Goal: Task Accomplishment & Management: Manage account settings

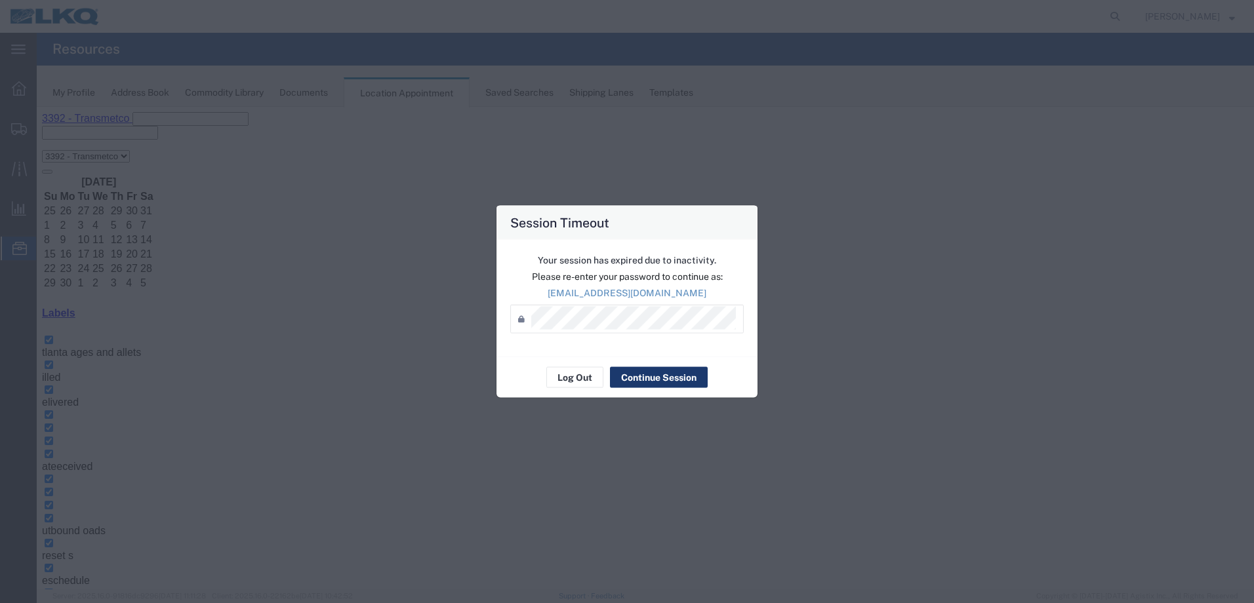
click at [650, 378] on button "Continue Session" at bounding box center [659, 377] width 98 height 21
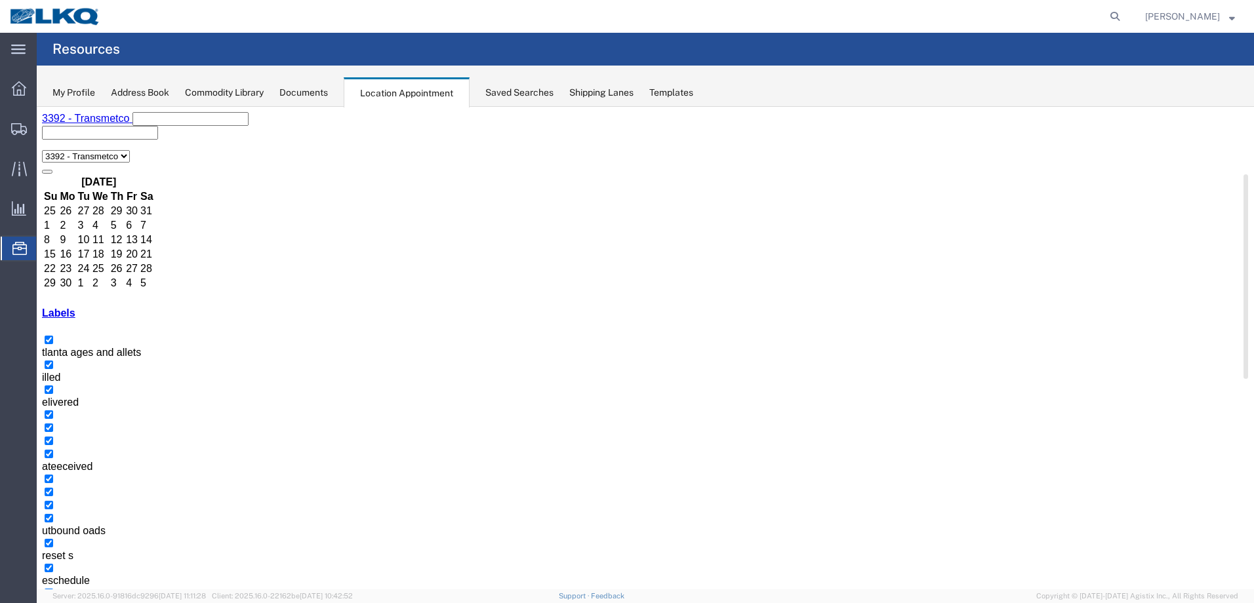
click at [63, 603] on button "button" at bounding box center [57, 613] width 10 height 4
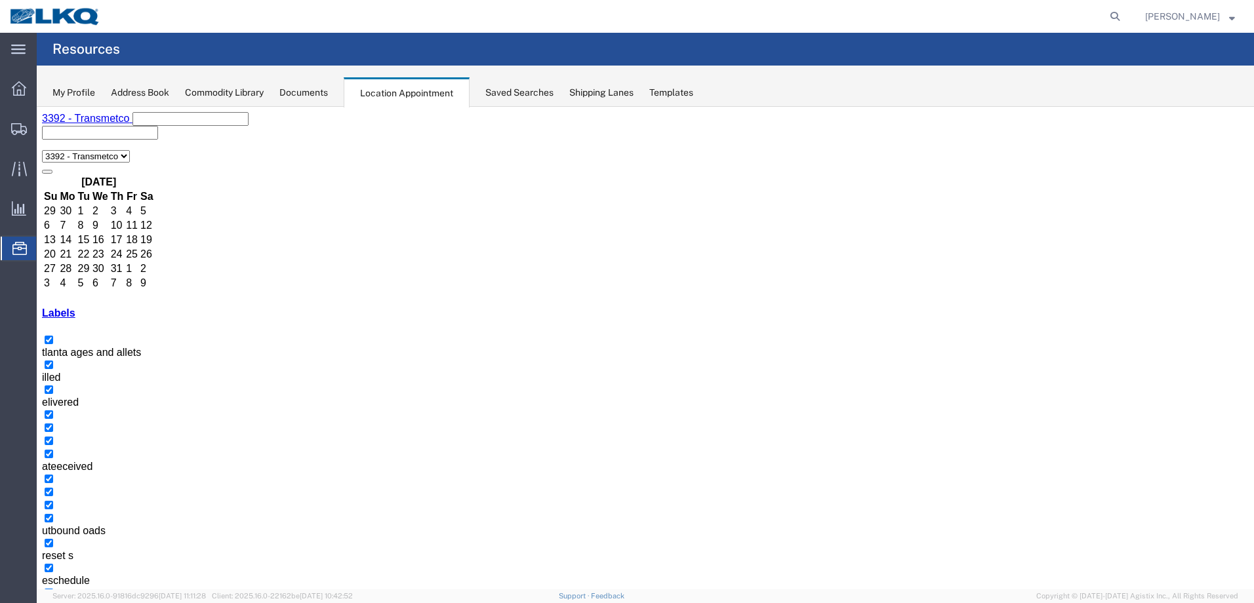
select select "1"
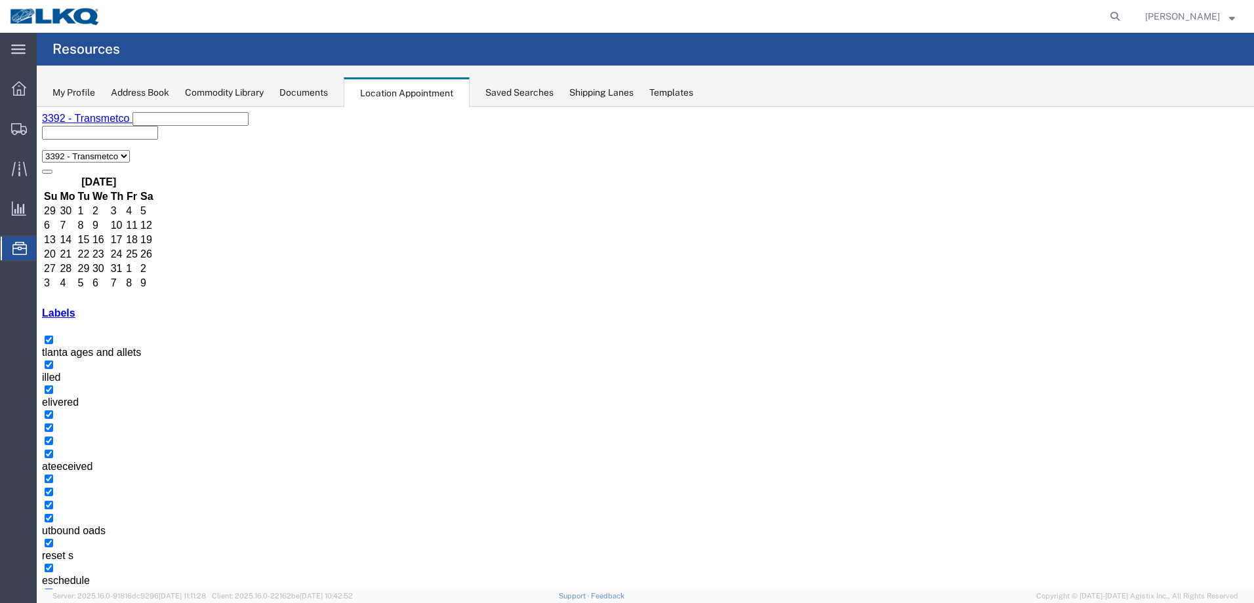
select select
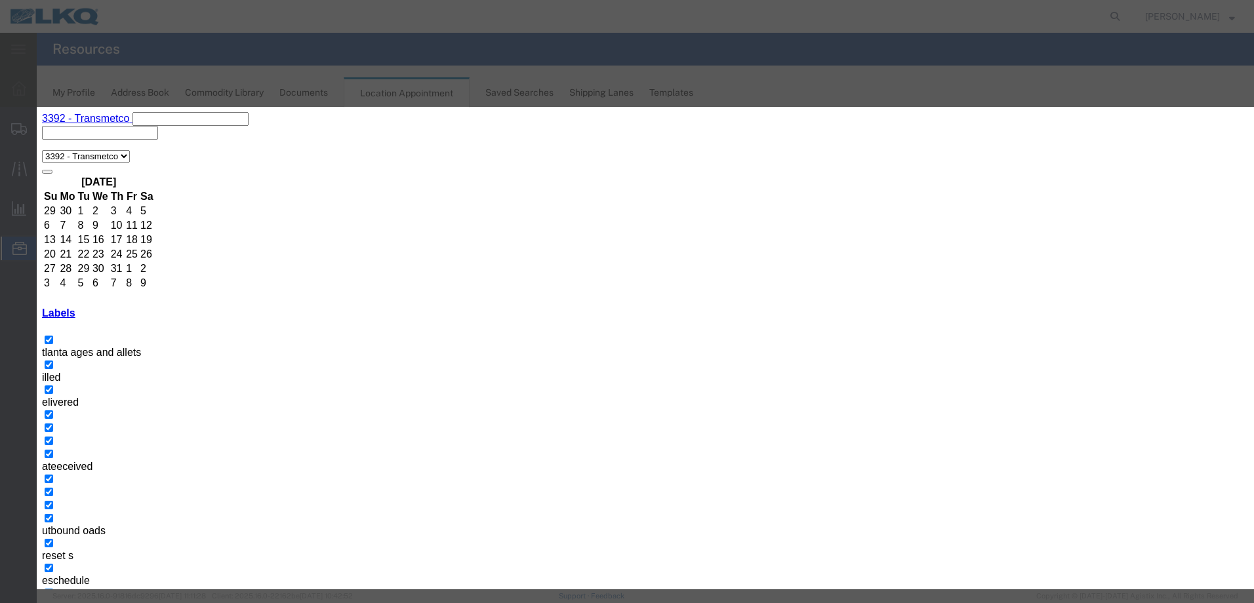
type input "T31141- [PERSON_NAME]- Dump"
type input "9:00 AM"
type input "th"
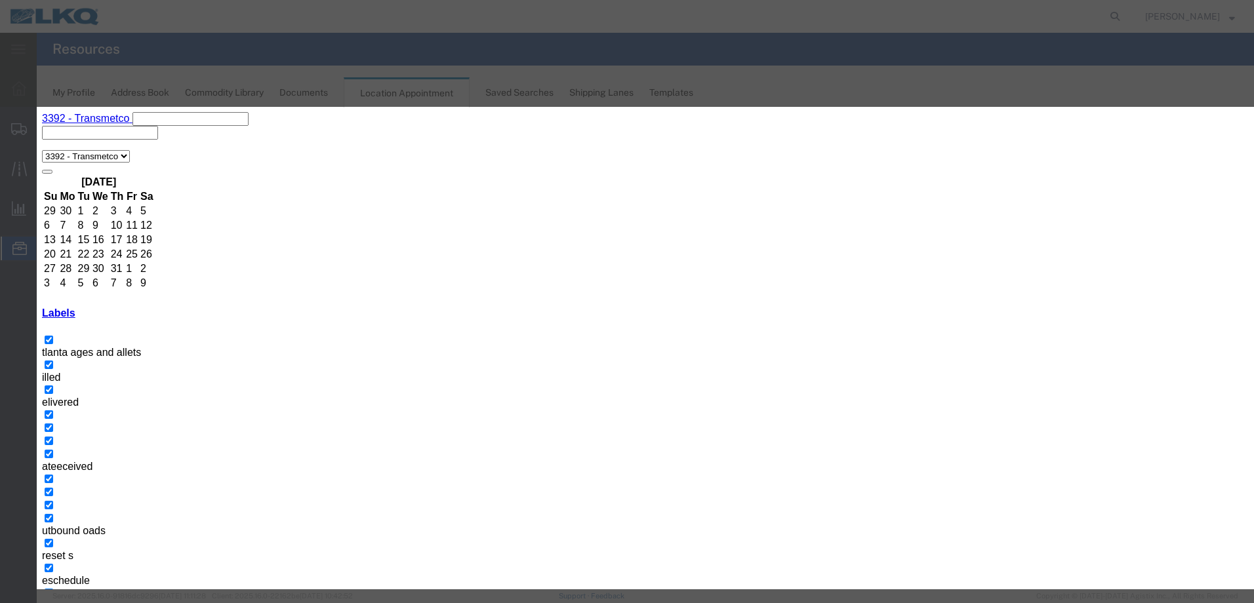
select select "23"
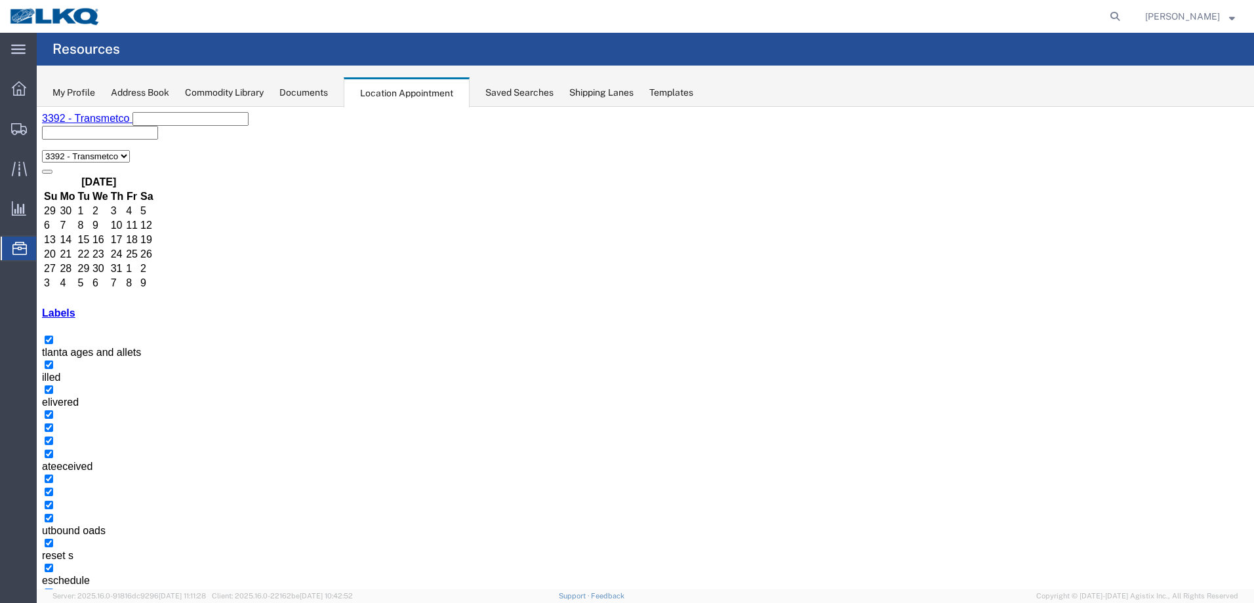
drag, startPoint x: 323, startPoint y: 463, endPoint x: 463, endPoint y: 466, distance: 140.4
select select "1"
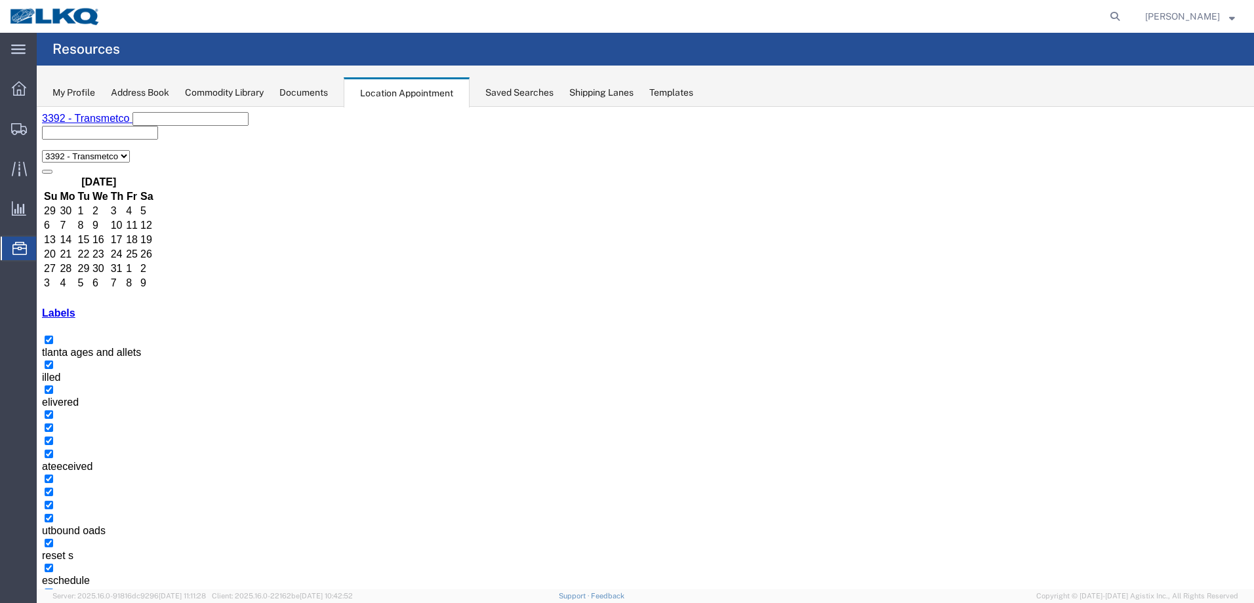
select select
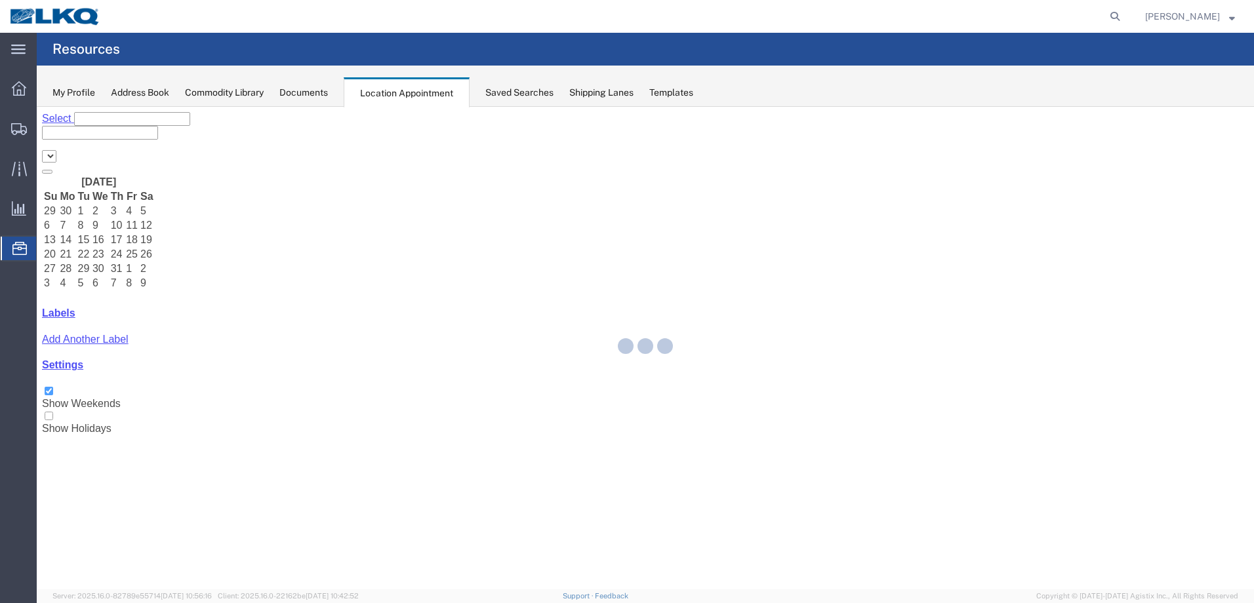
select select "28018"
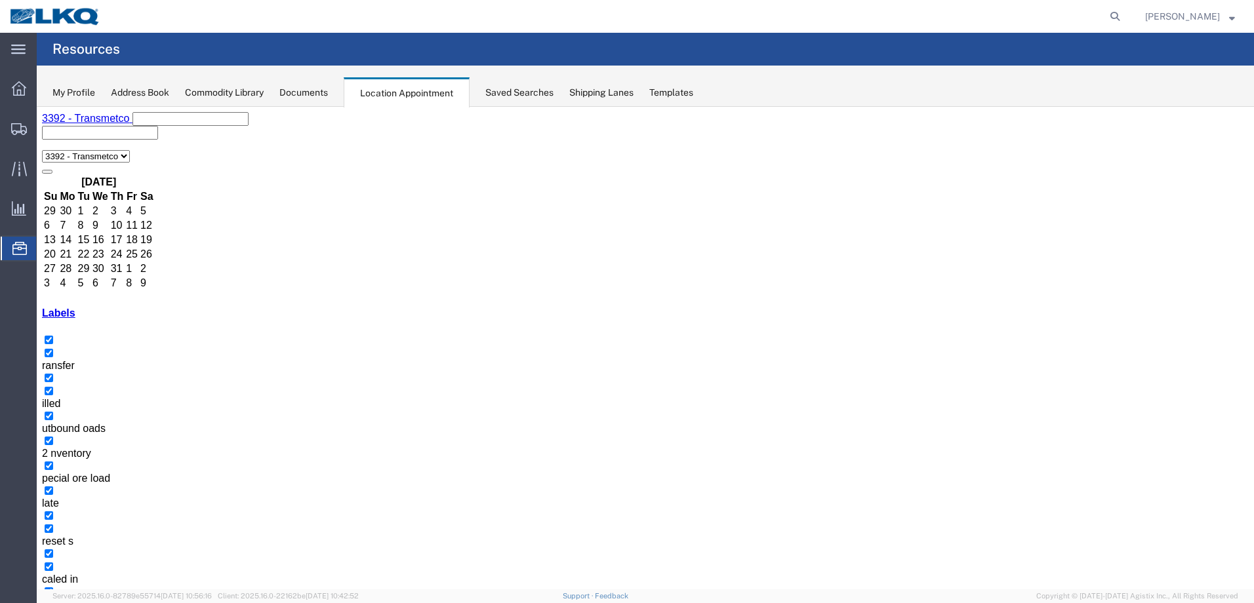
select select "1"
select select
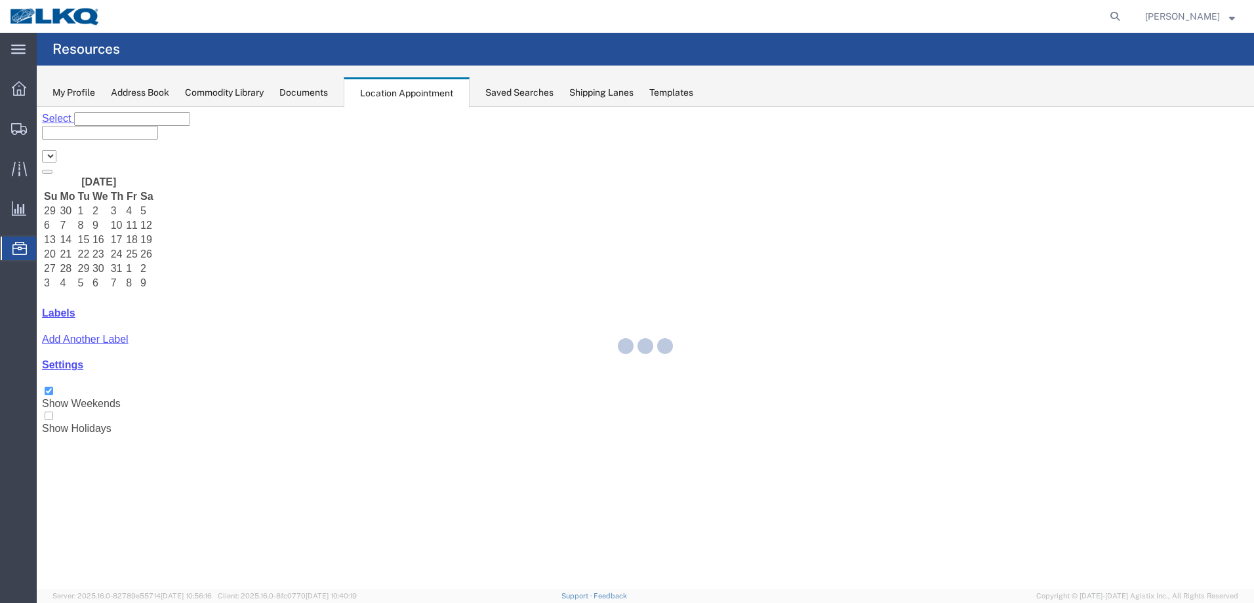
select select "28018"
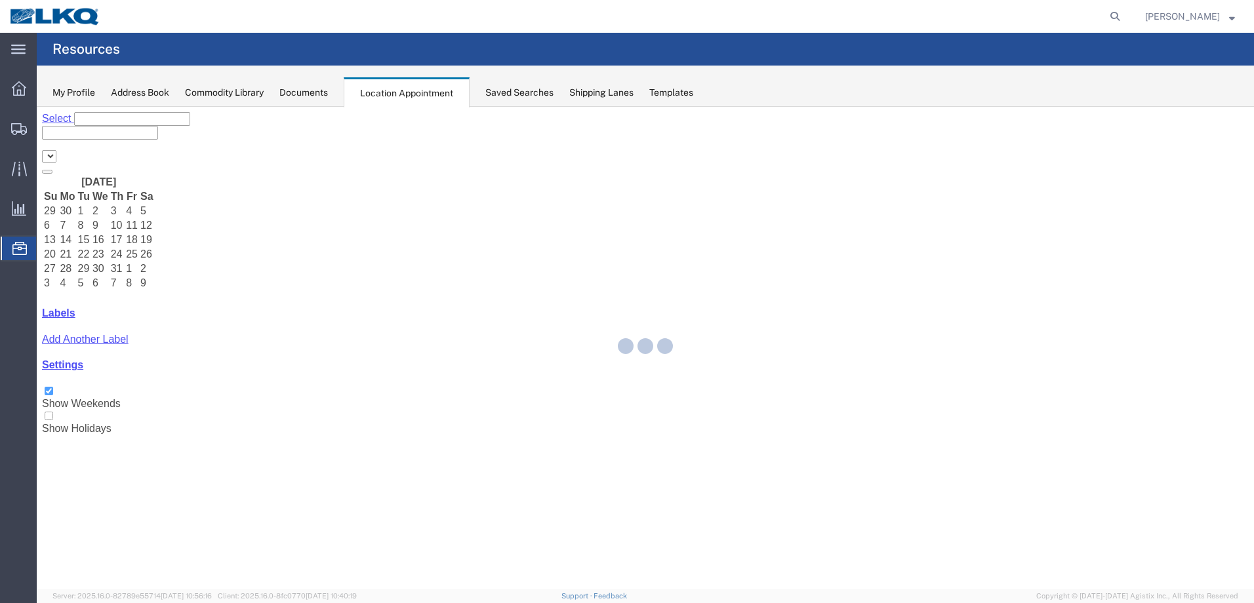
select select "28018"
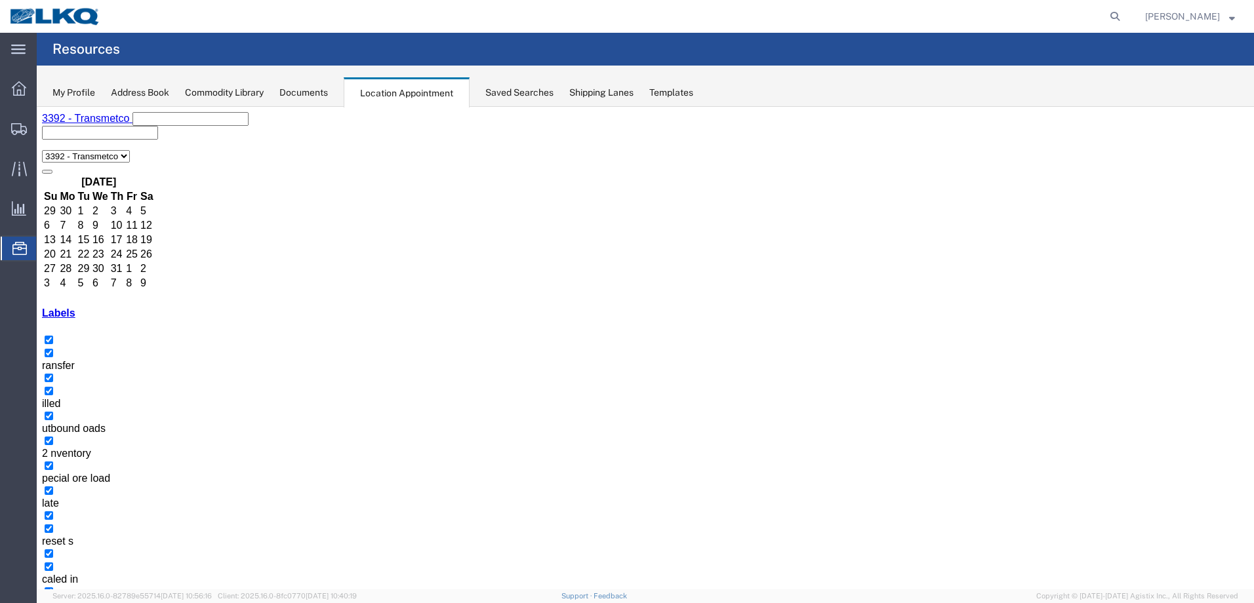
select select "1"
select select
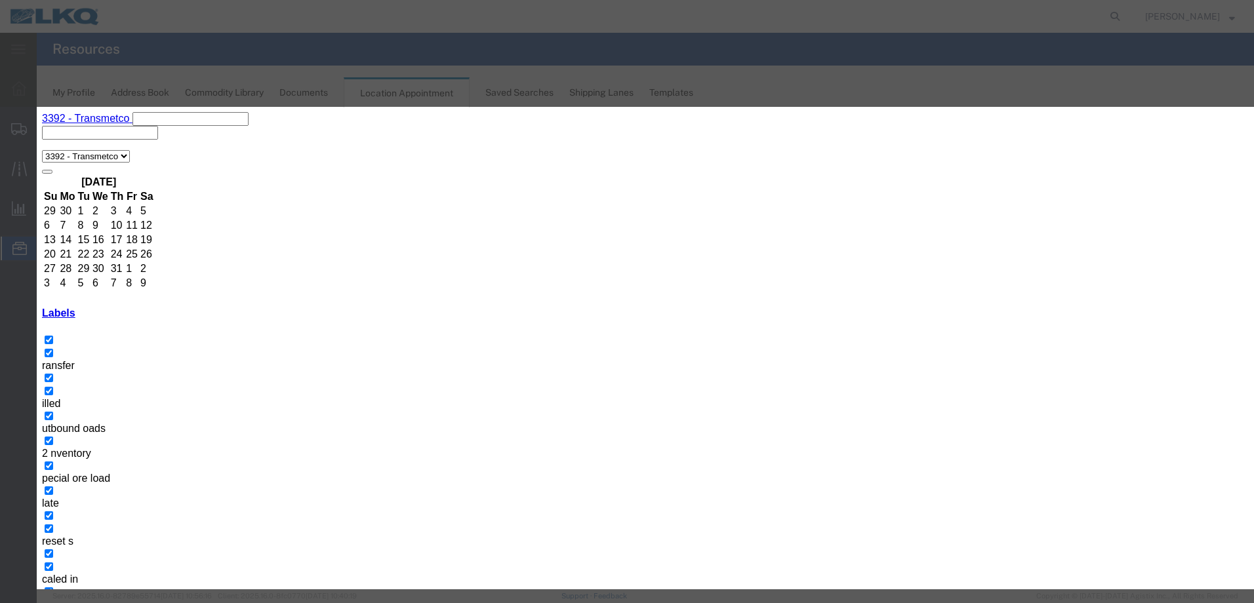
drag, startPoint x: 844, startPoint y: 521, endPoint x: 831, endPoint y: 521, distance: 13.1
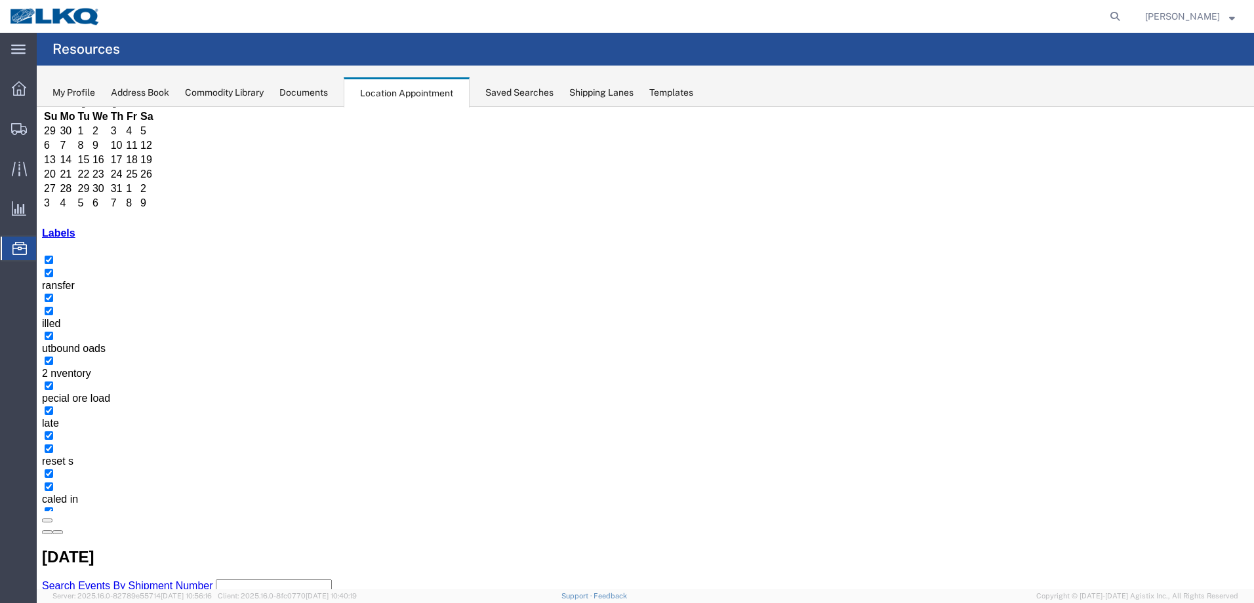
scroll to position [82, 0]
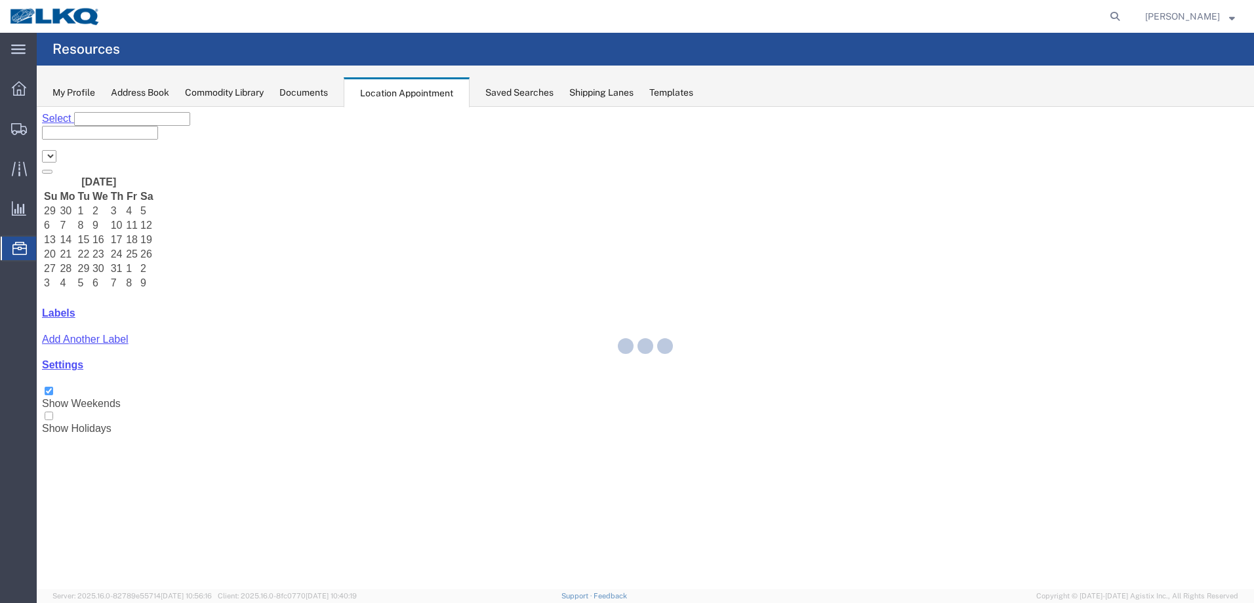
select select "28018"
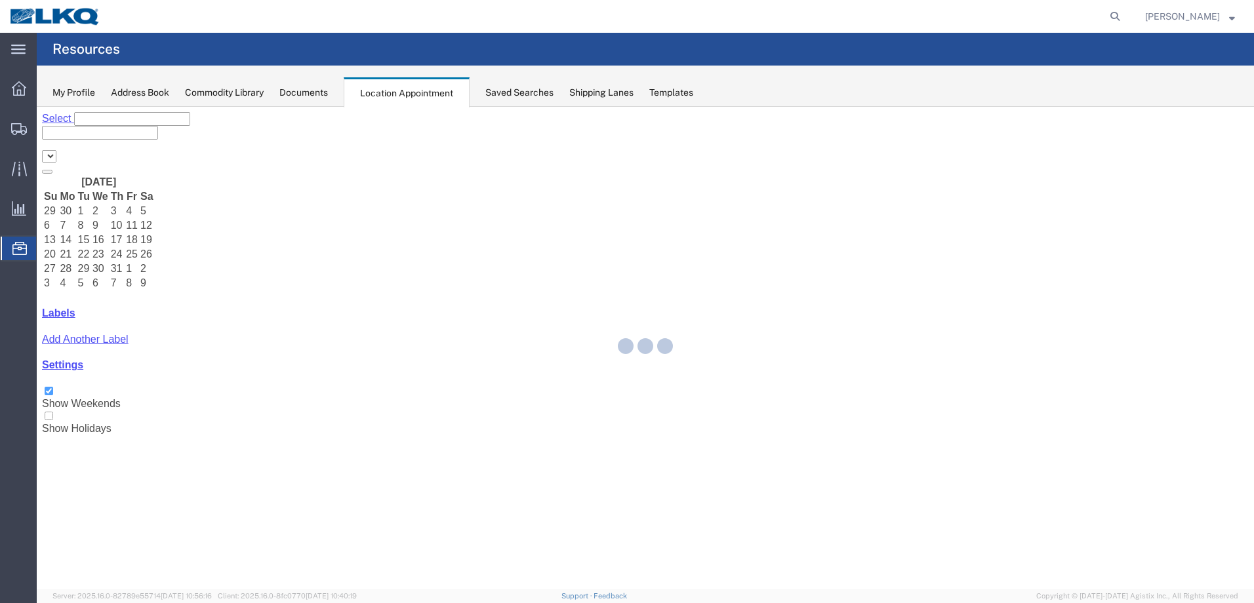
select select "28018"
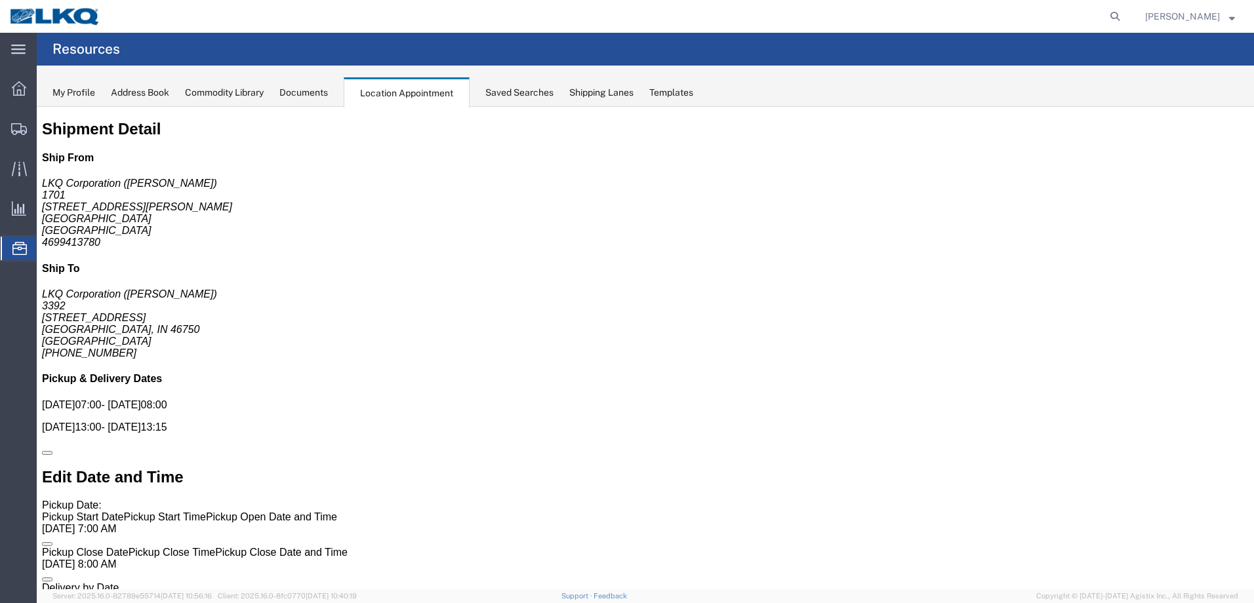
click at [90, 91] on div "My Profile" at bounding box center [73, 93] width 43 height 14
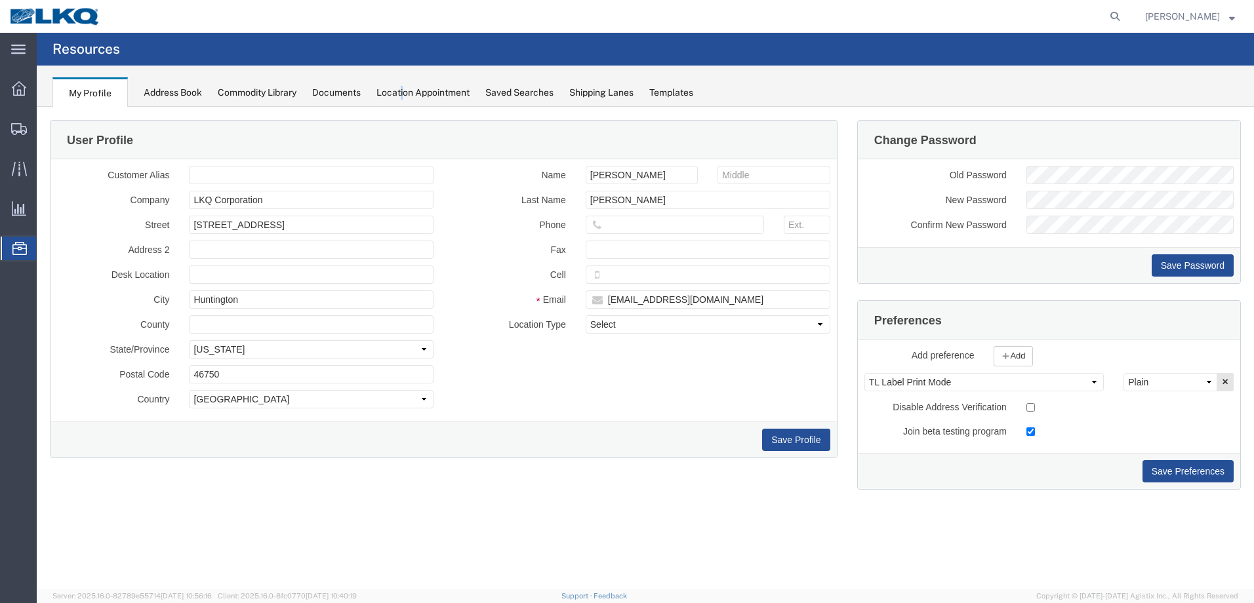
click at [407, 81] on div "My Profile Address Book Commodity Library Documents Location Appointment Saved …" at bounding box center [645, 86] width 1217 height 41
click at [409, 86] on div "Location Appointment" at bounding box center [422, 93] width 93 height 14
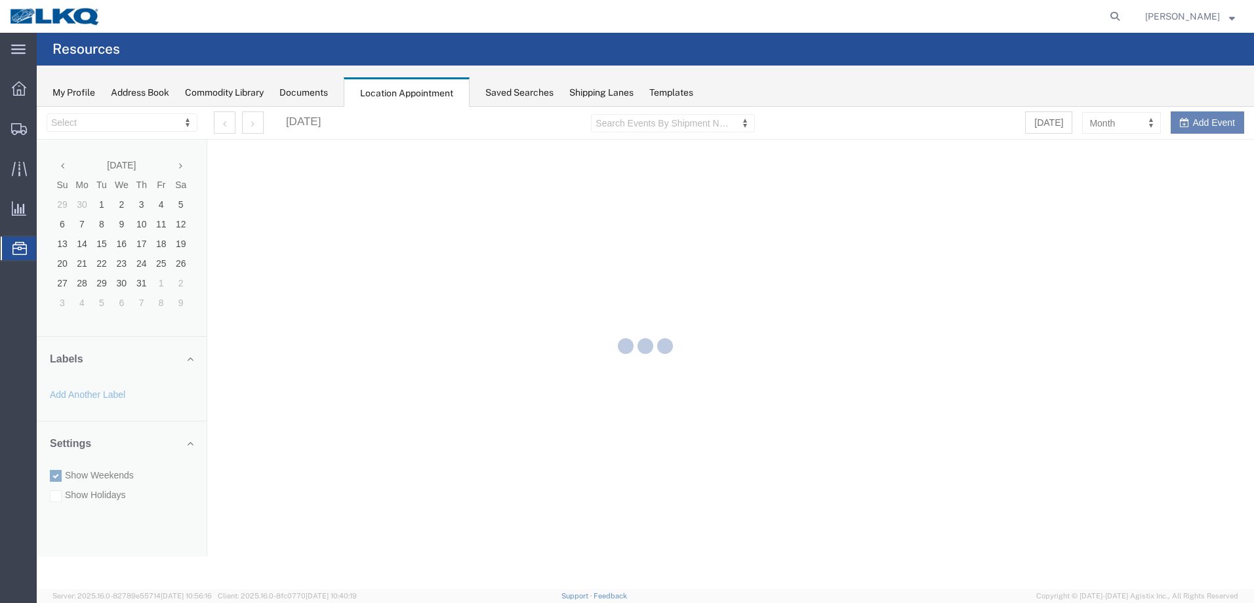
select select "28018"
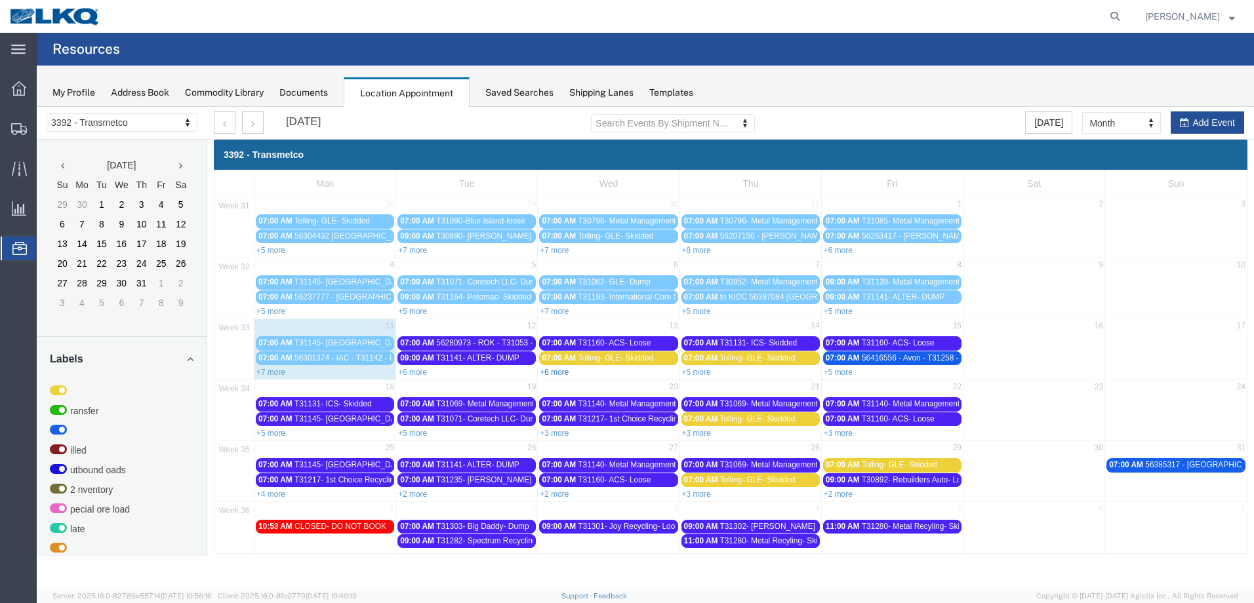
click at [554, 375] on link "+6 more" at bounding box center [554, 372] width 29 height 9
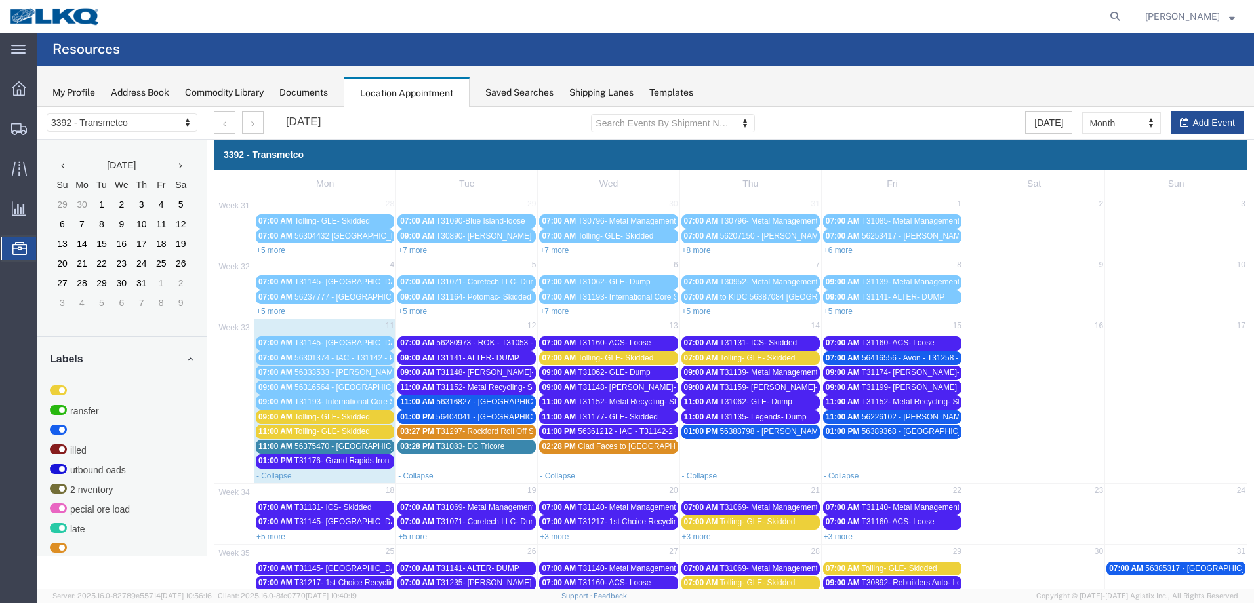
click at [744, 429] on span "56388798 - [PERSON_NAME] - T31274 - Palletized" at bounding box center [810, 431] width 180 height 9
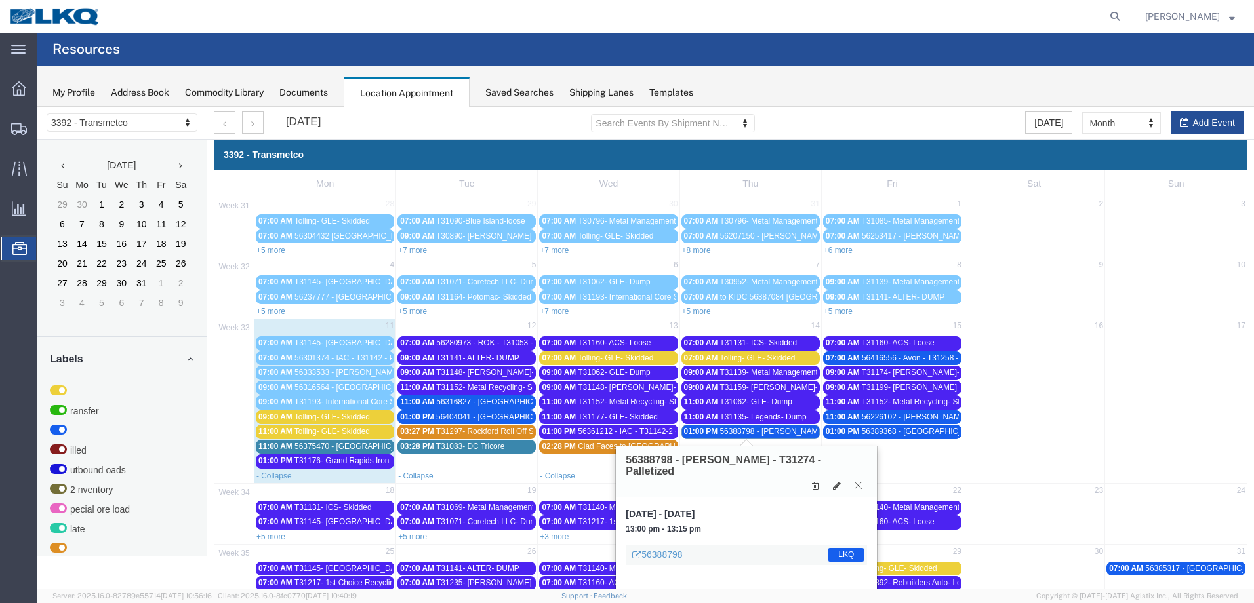
click at [861, 481] on icon at bounding box center [858, 485] width 7 height 8
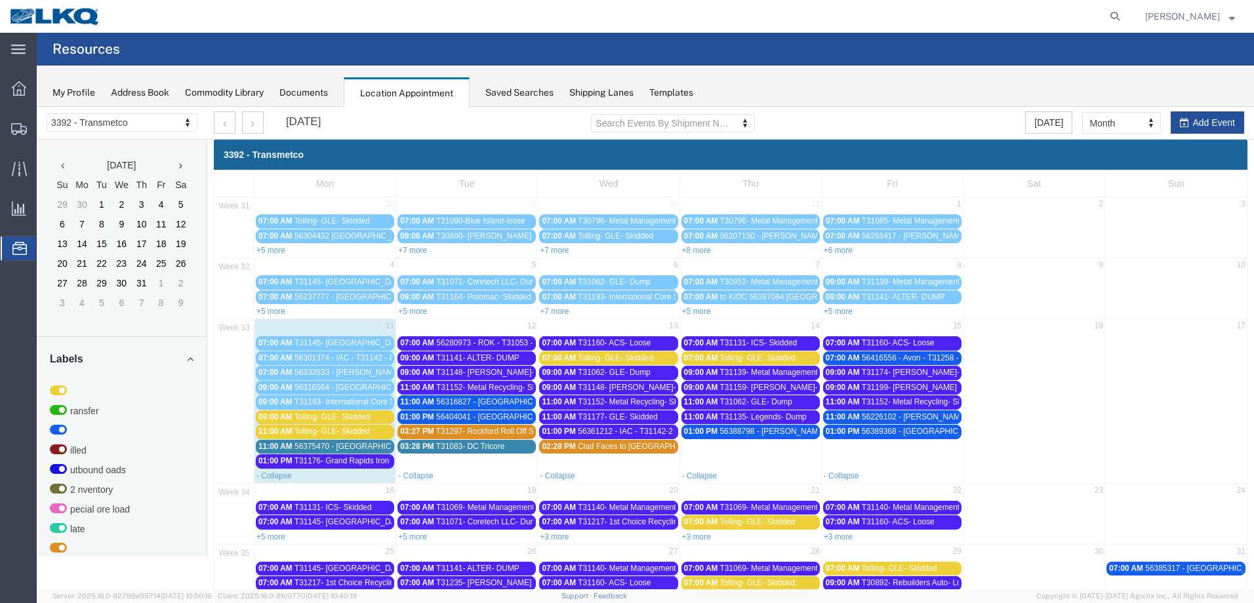
click at [515, 418] on span "56404041 - [GEOGRAPHIC_DATA] - T31259 - Palletized" at bounding box center [534, 417] width 197 height 9
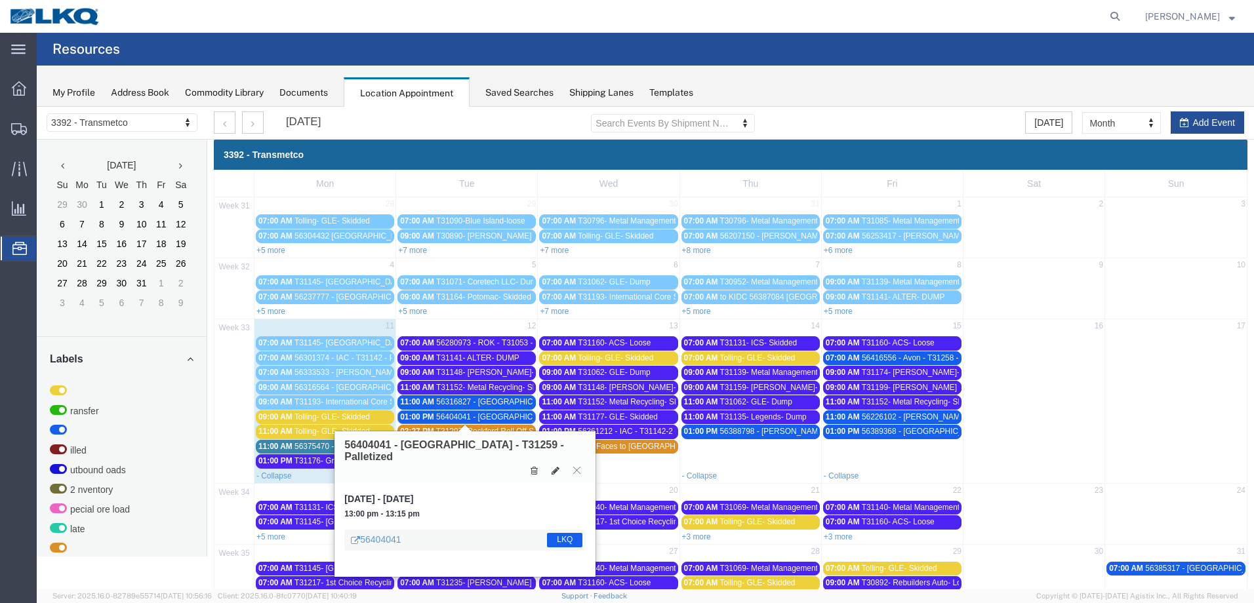
click at [773, 436] on span "56388798 - [PERSON_NAME] - T31274 - Palletized" at bounding box center [810, 431] width 180 height 9
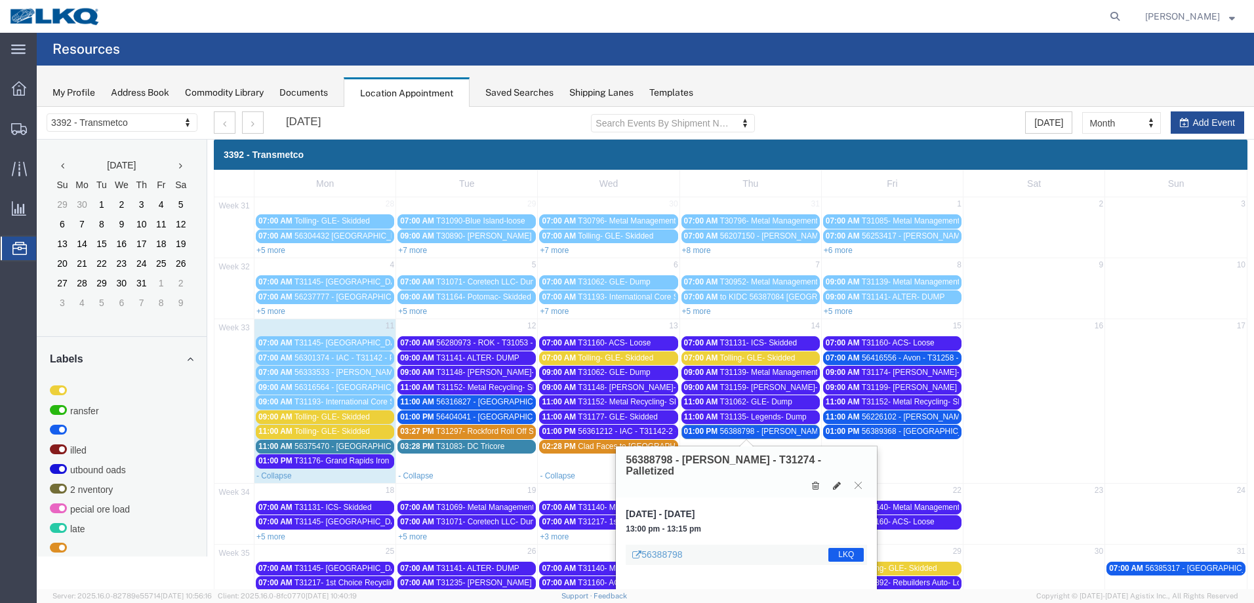
click at [924, 418] on span "56226102 - [PERSON_NAME] - T31173 - Palletized" at bounding box center [952, 417] width 180 height 9
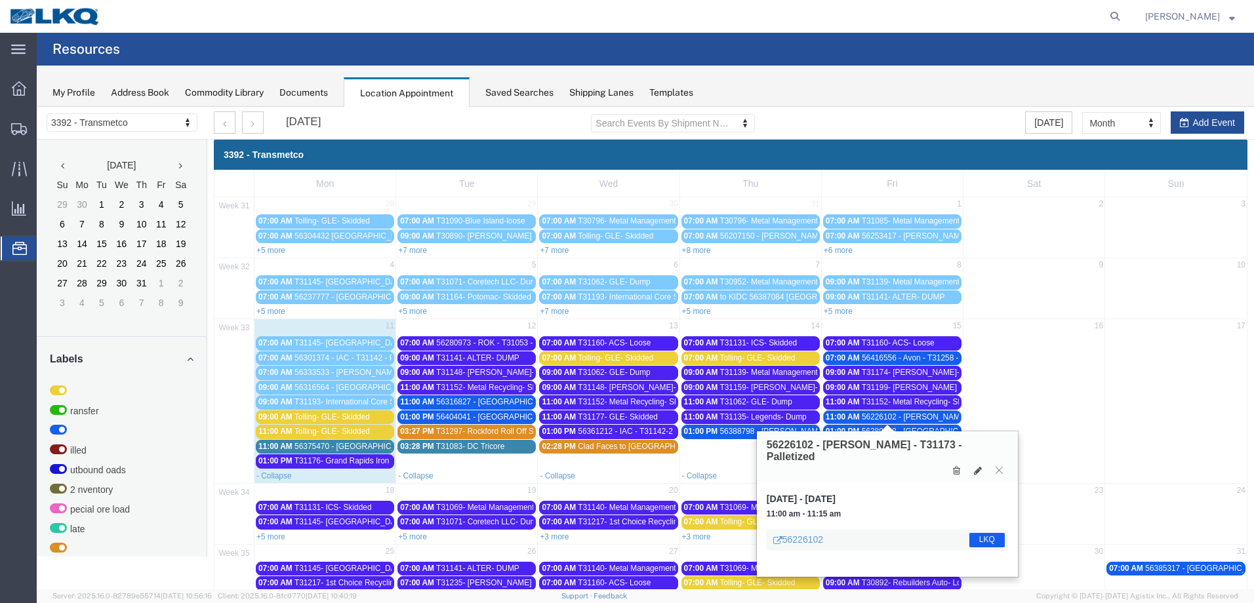
click at [913, 362] on span "56416556 - Avon - T31258 - Palletized" at bounding box center [928, 358] width 133 height 9
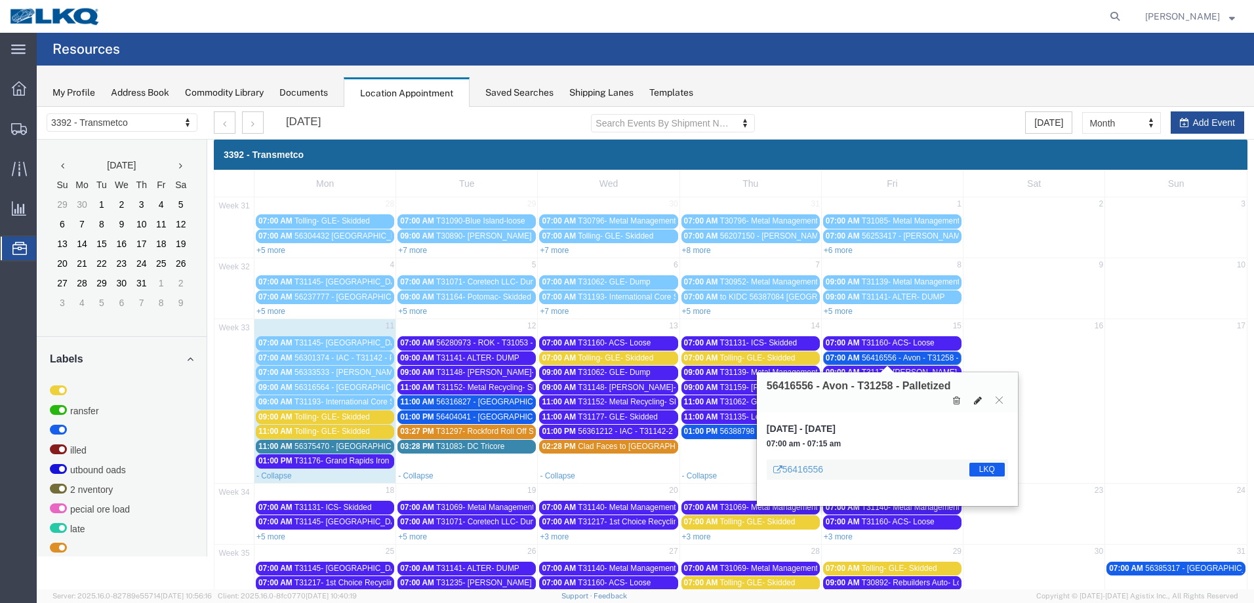
click at [975, 400] on icon at bounding box center [978, 400] width 8 height 9
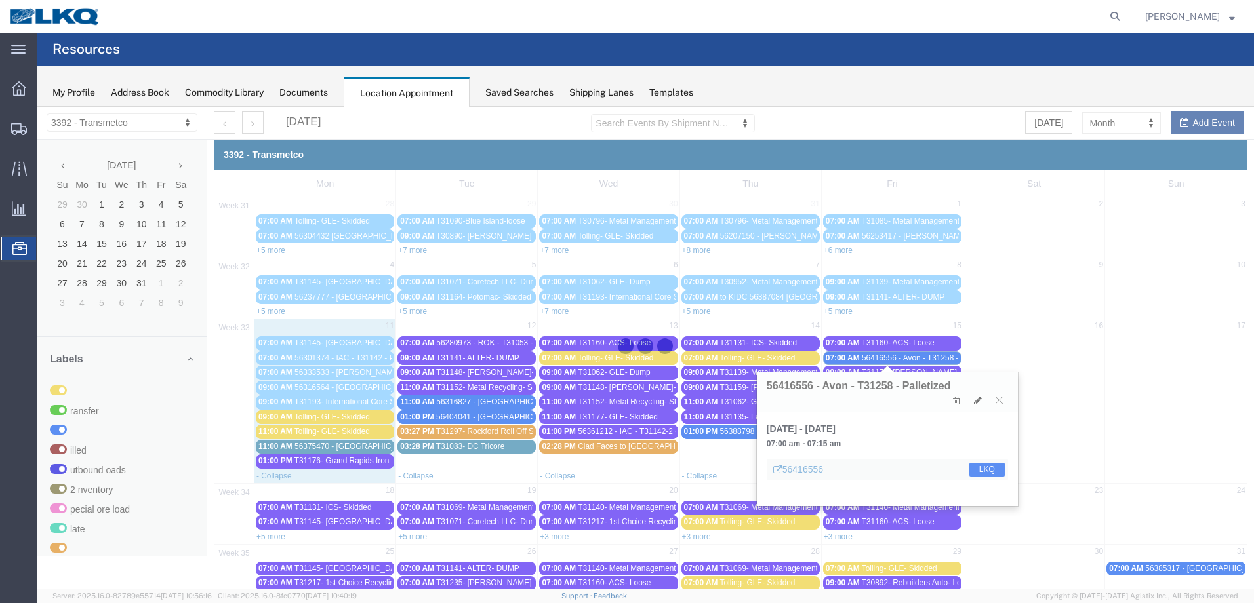
select select "1"
select select "22"
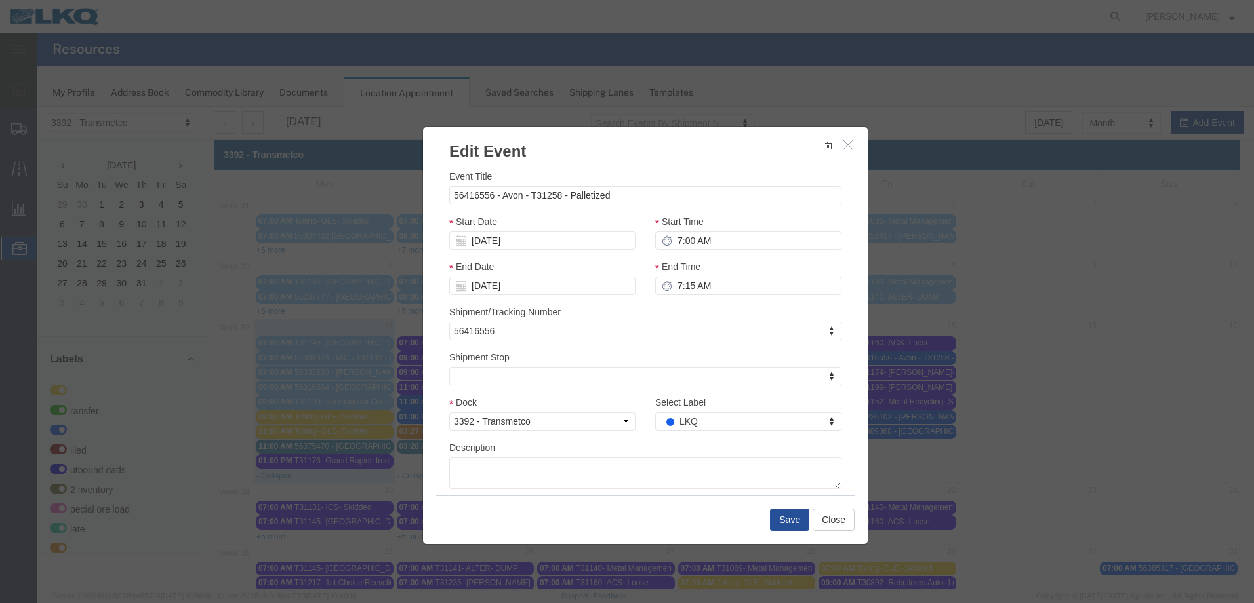
select select
click at [834, 521] on button "Close" at bounding box center [834, 520] width 42 height 22
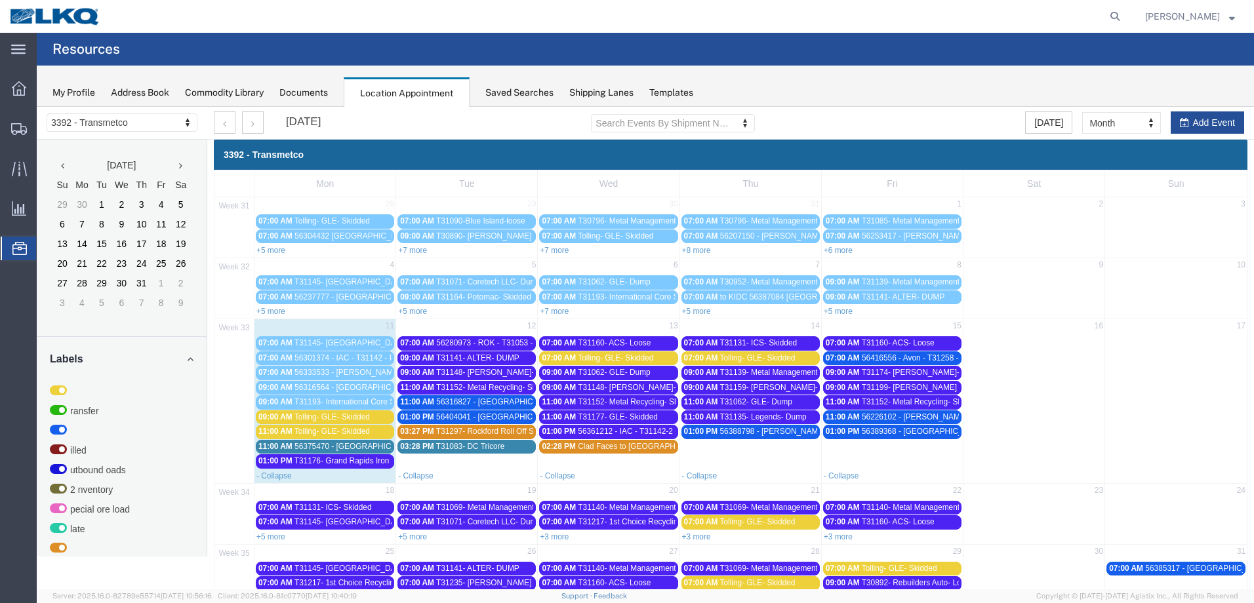
click at [901, 355] on span "56416556 - Avon - T31258 - Palletized" at bounding box center [928, 358] width 133 height 9
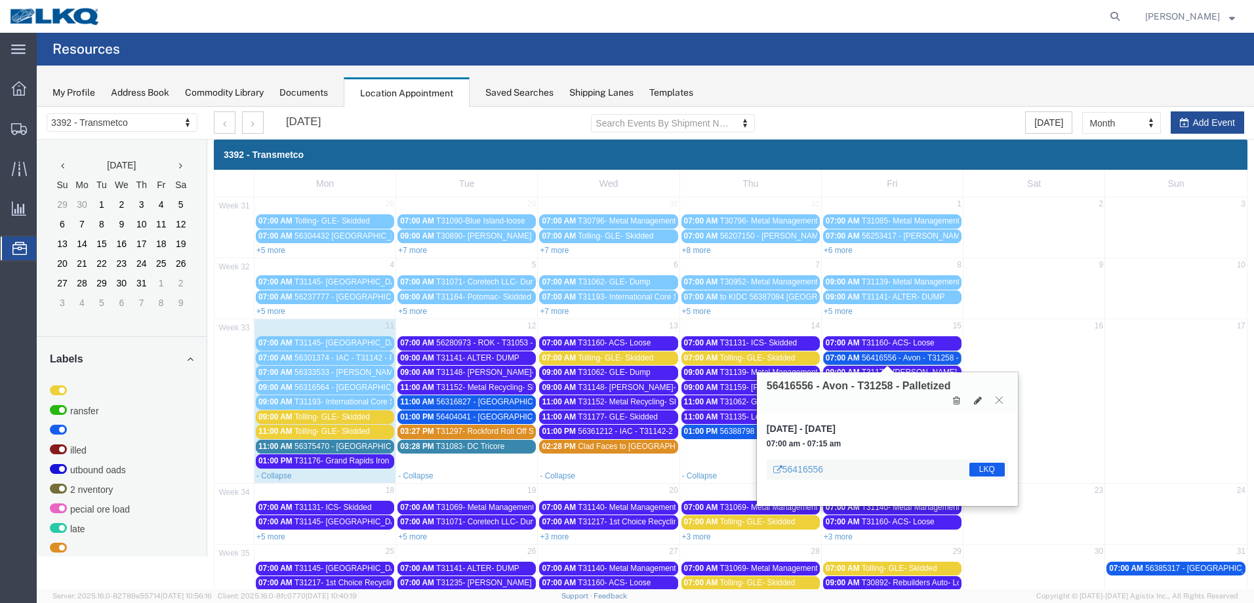
click at [1004, 400] on button at bounding box center [999, 400] width 18 height 12
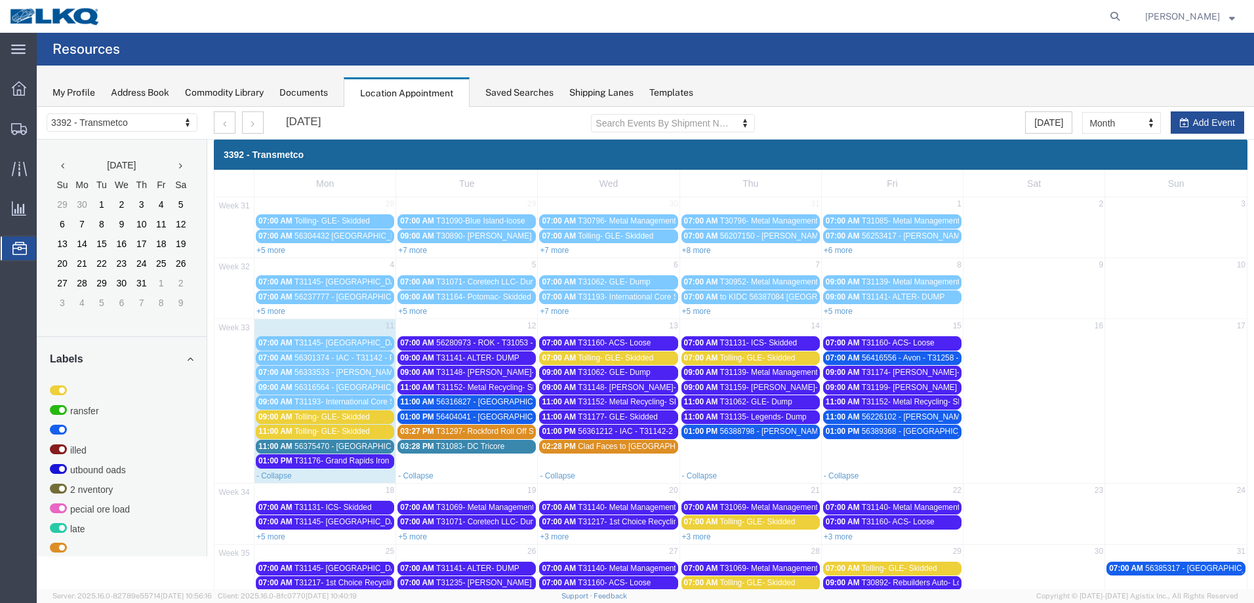
click at [882, 416] on span "56226102 - [PERSON_NAME] - T31173 - Palletized" at bounding box center [952, 417] width 180 height 9
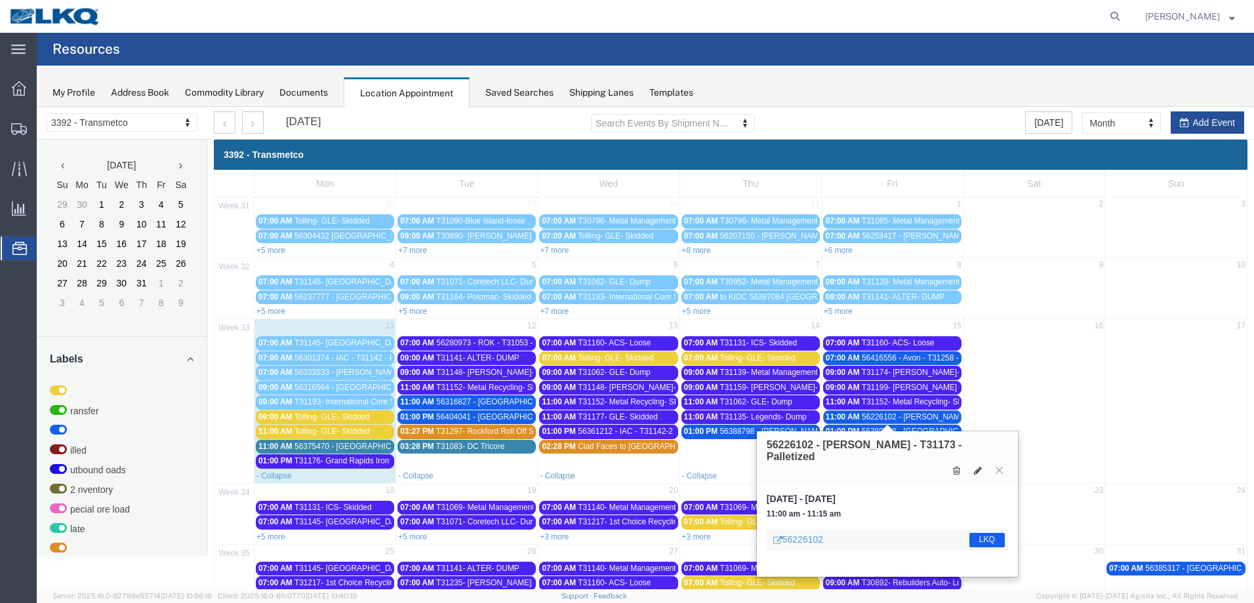
click at [882, 416] on span "56226102 - [PERSON_NAME] - T31173 - Palletized" at bounding box center [952, 417] width 180 height 9
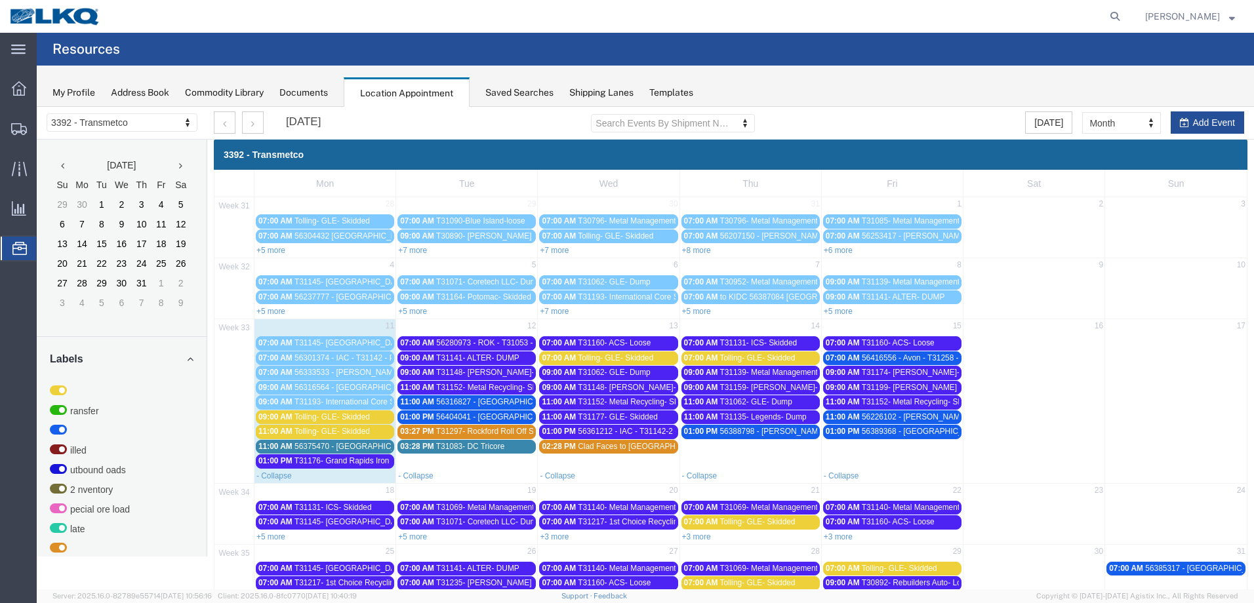
click at [920, 413] on span "56226102 - [PERSON_NAME] - T31173 - Palletized" at bounding box center [952, 417] width 180 height 9
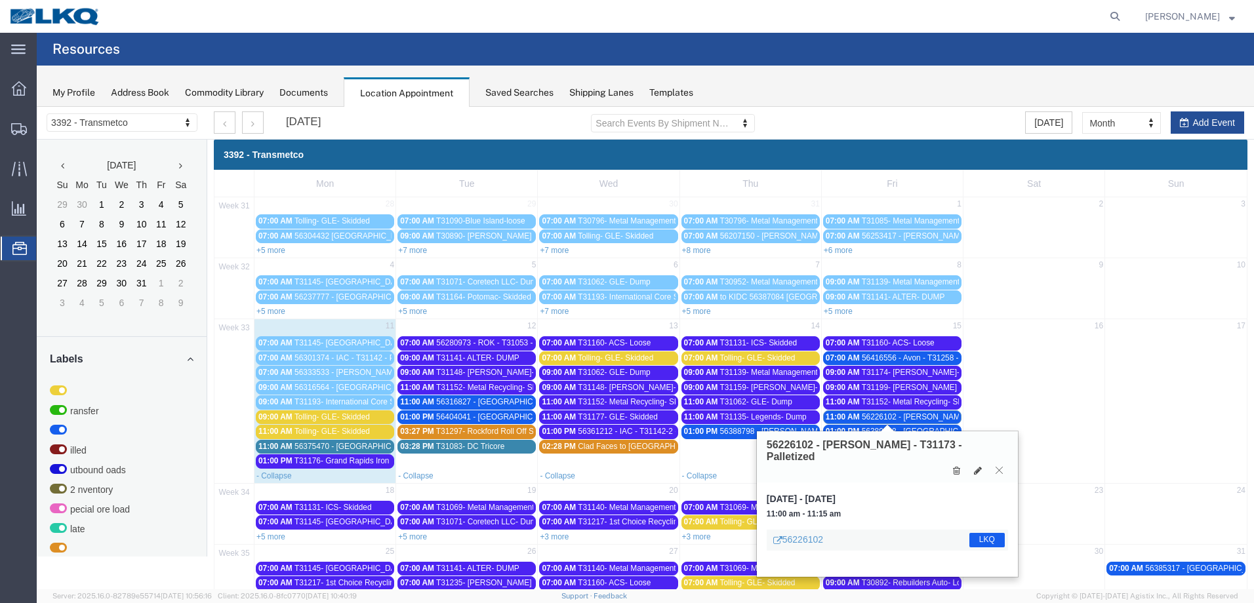
click at [996, 466] on icon at bounding box center [999, 470] width 7 height 8
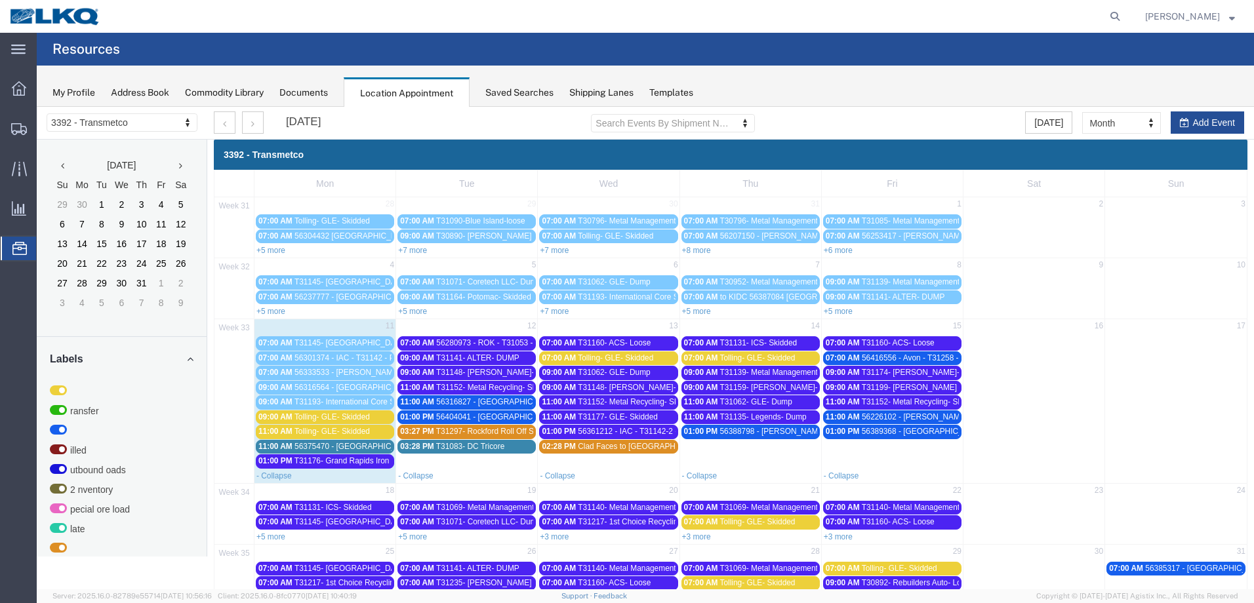
click at [922, 431] on span "56389368 - [GEOGRAPHIC_DATA] - T31275 - Palletized" at bounding box center [960, 431] width 197 height 9
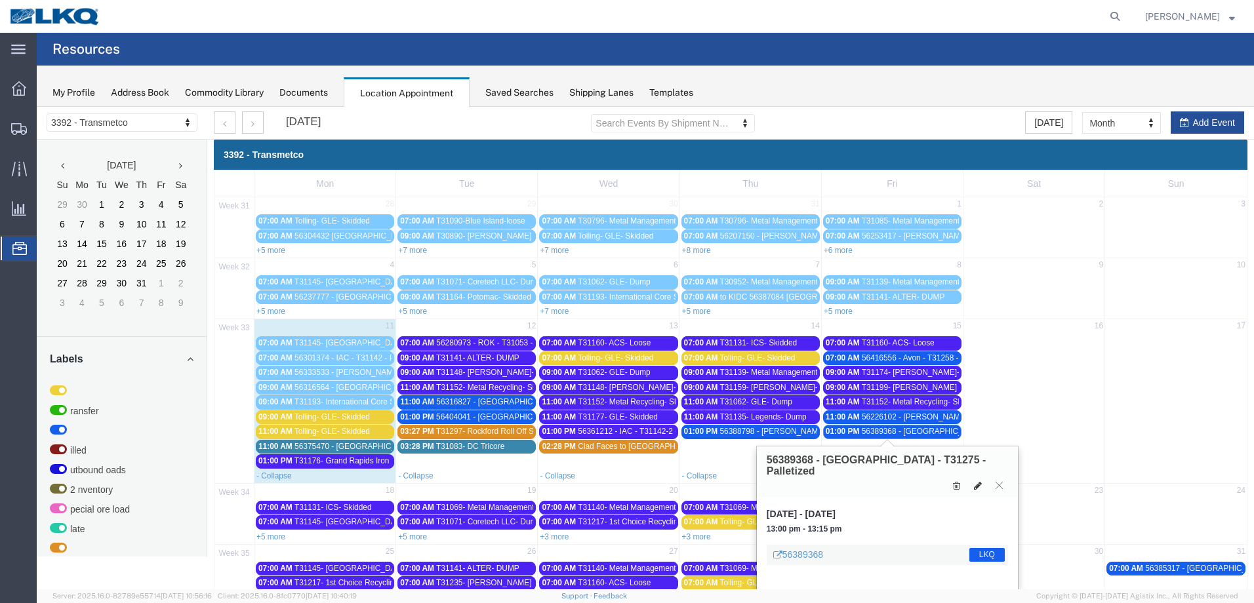
click at [976, 481] on icon at bounding box center [978, 485] width 8 height 9
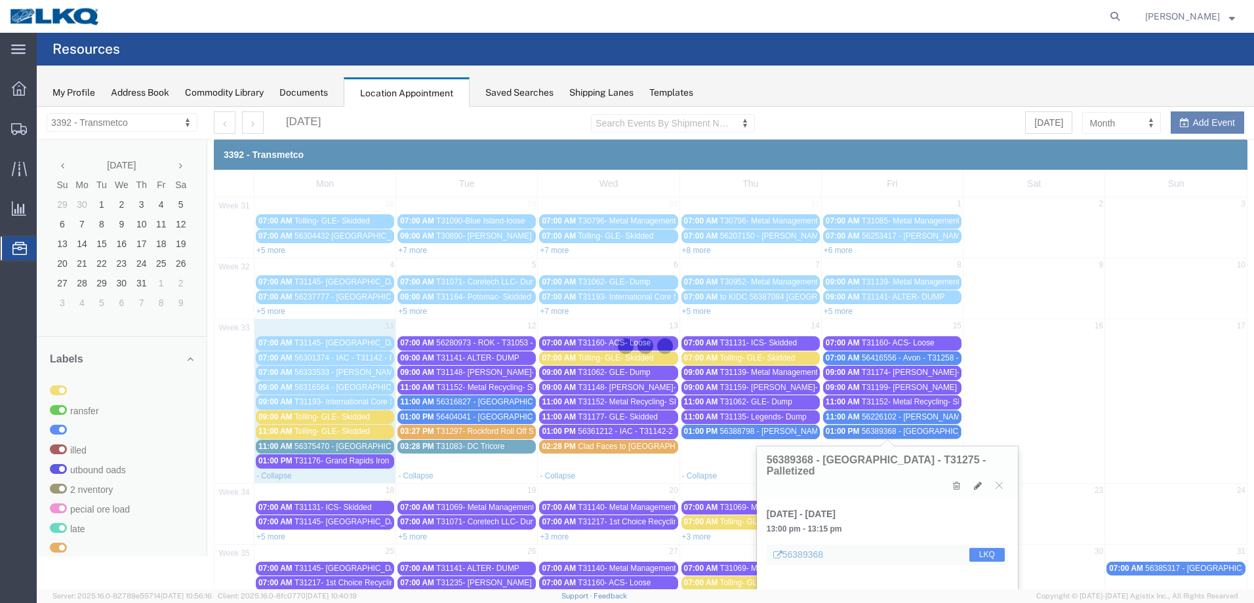
select select "100"
select select "1"
select select "22"
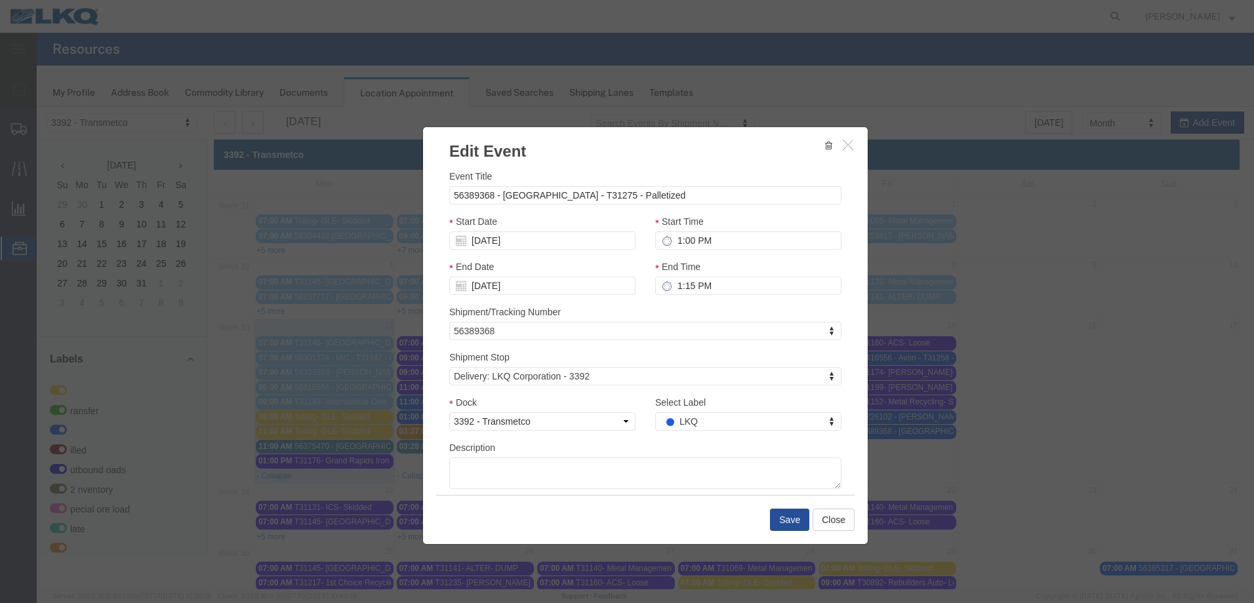
click at [843, 146] on icon "button" at bounding box center [848, 144] width 10 height 11
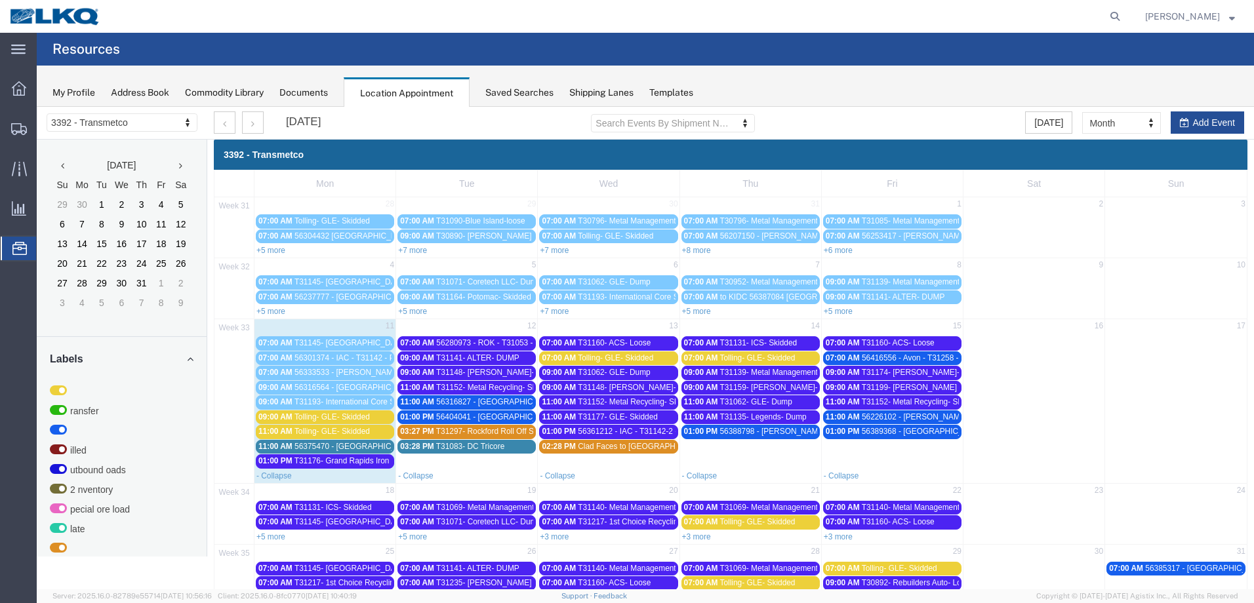
click at [353, 371] on span "56333533 - [PERSON_NAME] - T31239 - Palletized" at bounding box center [384, 372] width 180 height 9
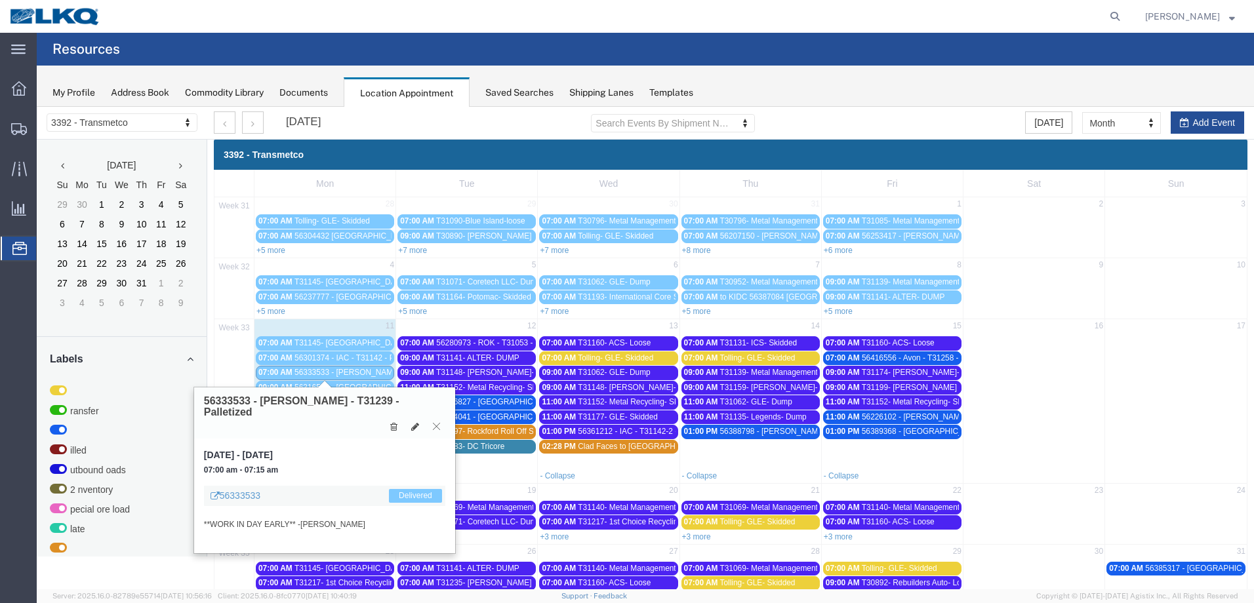
click at [431, 420] on button at bounding box center [437, 426] width 18 height 12
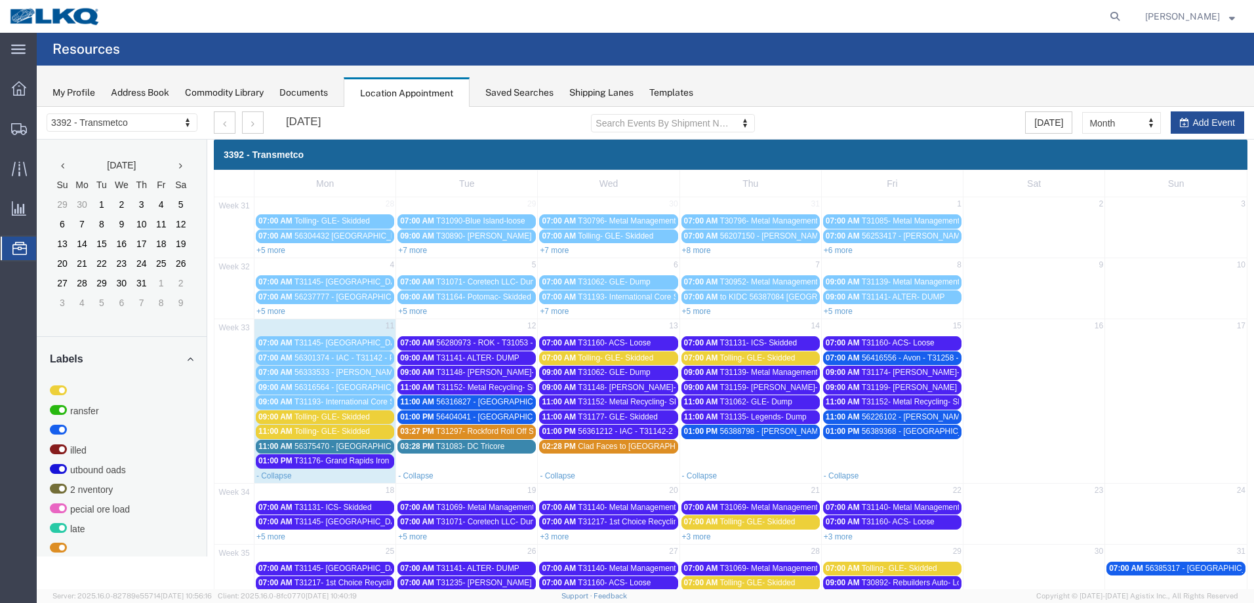
drag, startPoint x: 412, startPoint y: 537, endPoint x: 419, endPoint y: 528, distance: 11.2
click at [413, 537] on link "+5 more" at bounding box center [412, 537] width 29 height 9
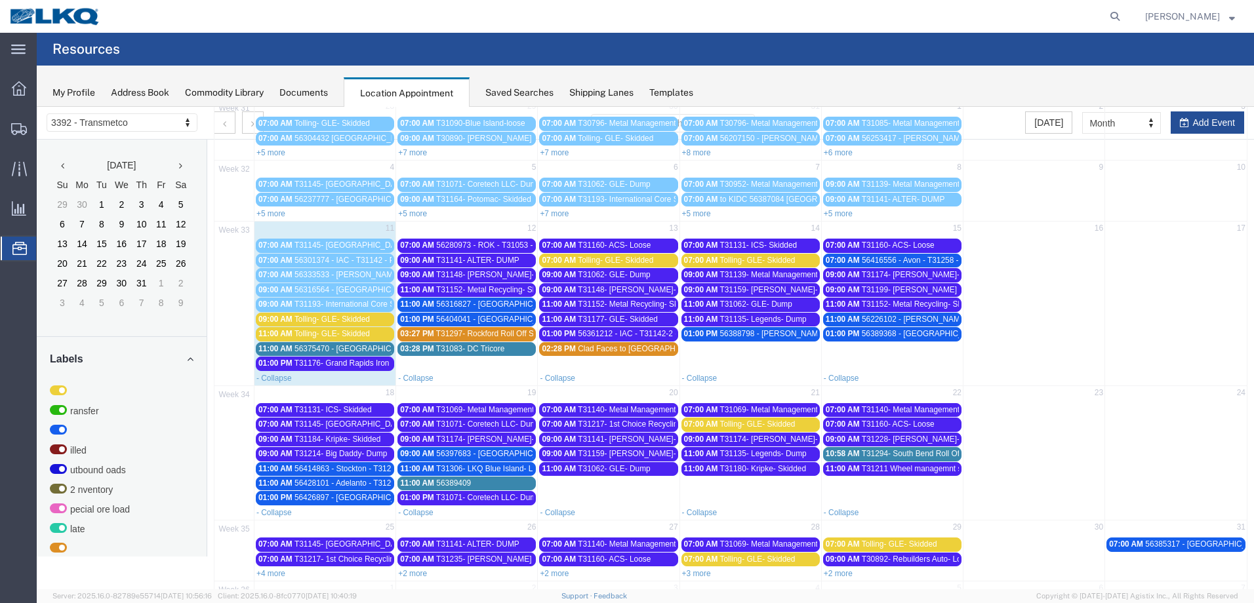
scroll to position [155, 0]
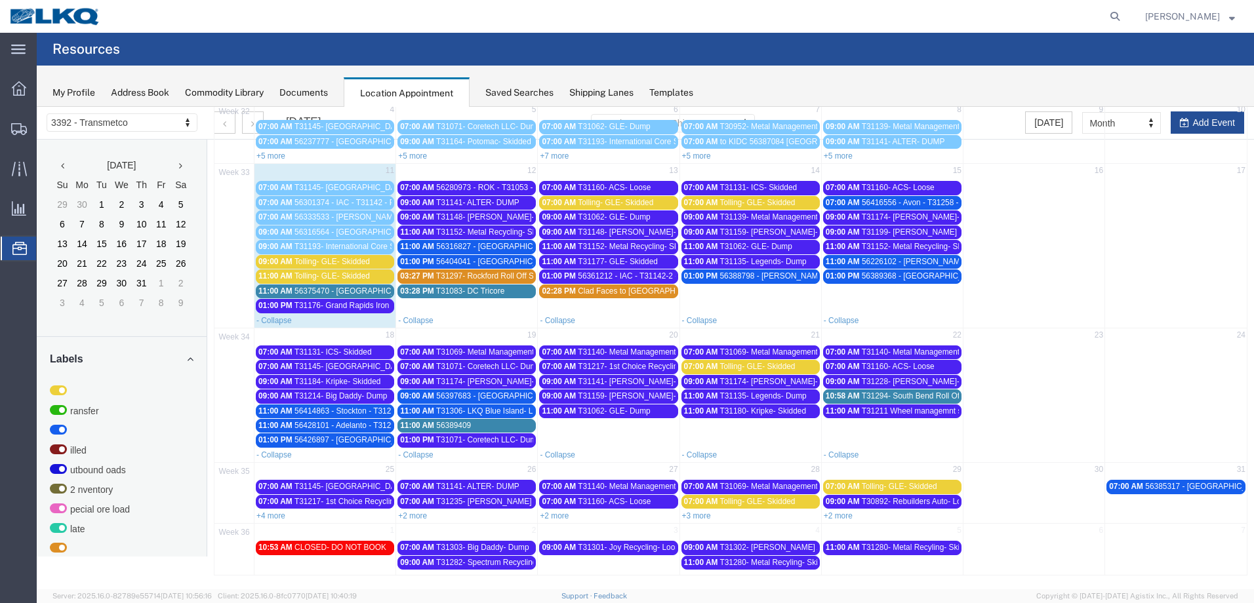
click at [914, 394] on span "T31294- South Bend Roll Off Swap" at bounding box center [923, 396] width 122 height 9
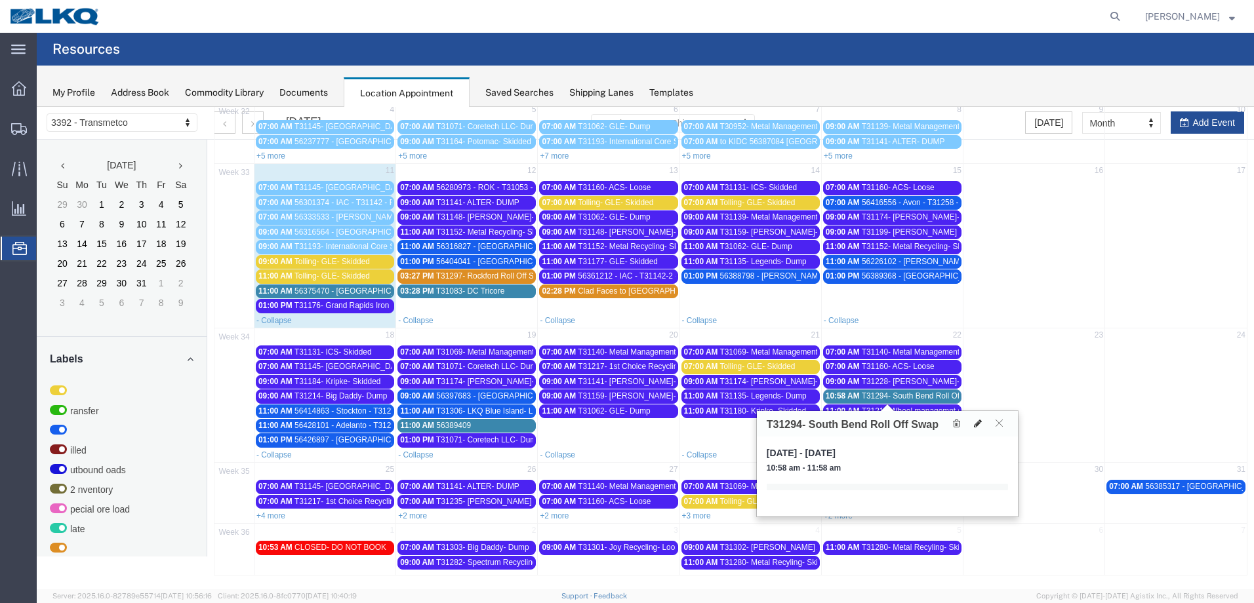
click at [975, 424] on icon at bounding box center [978, 423] width 8 height 9
select select "1"
select select
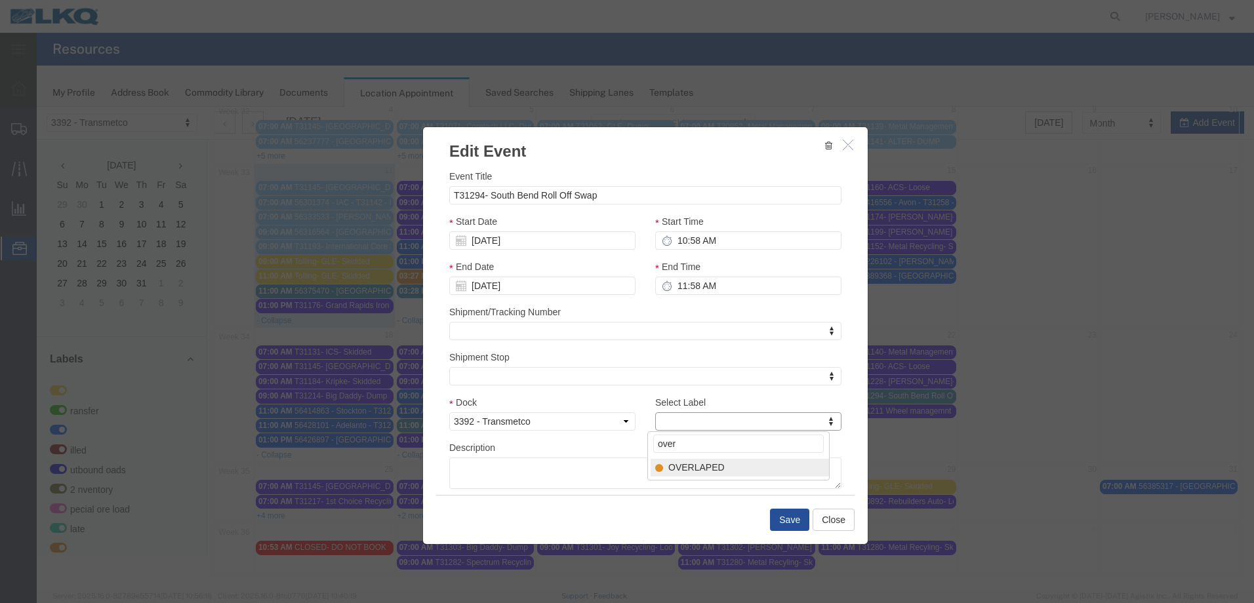
type input "over"
select select "3540"
click at [677, 242] on input "10:58 AM" at bounding box center [748, 241] width 186 height 18
type input "3:58 pm"
click at [779, 517] on button "Save" at bounding box center [789, 520] width 39 height 22
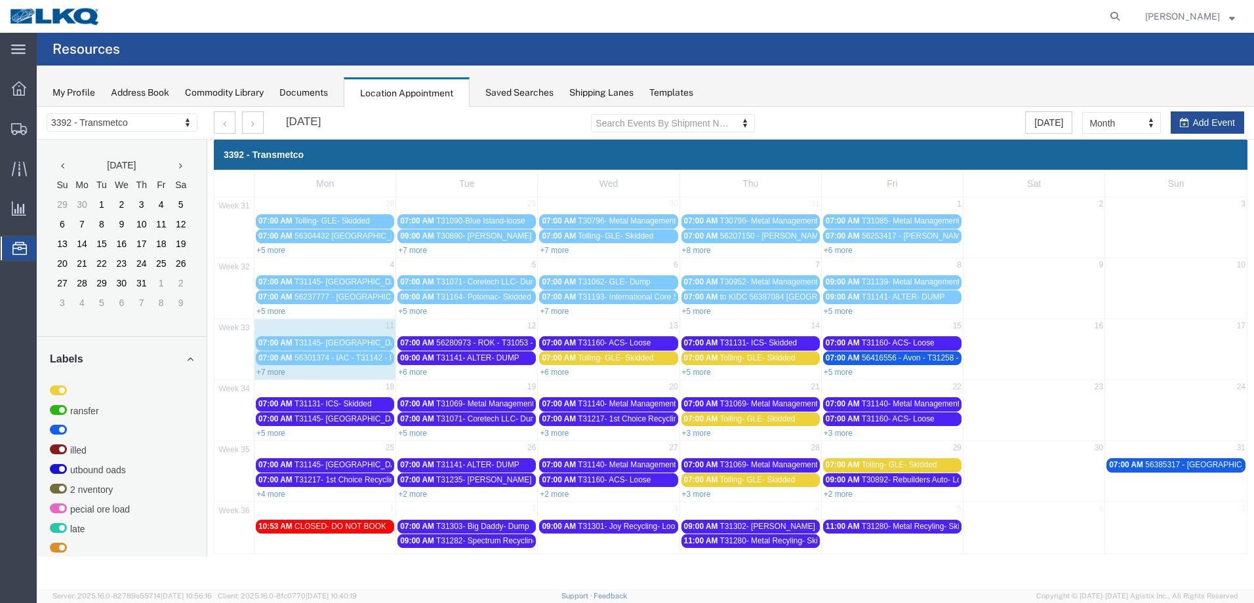
scroll to position [0, 0]
click at [559, 371] on link "+6 more" at bounding box center [554, 372] width 29 height 9
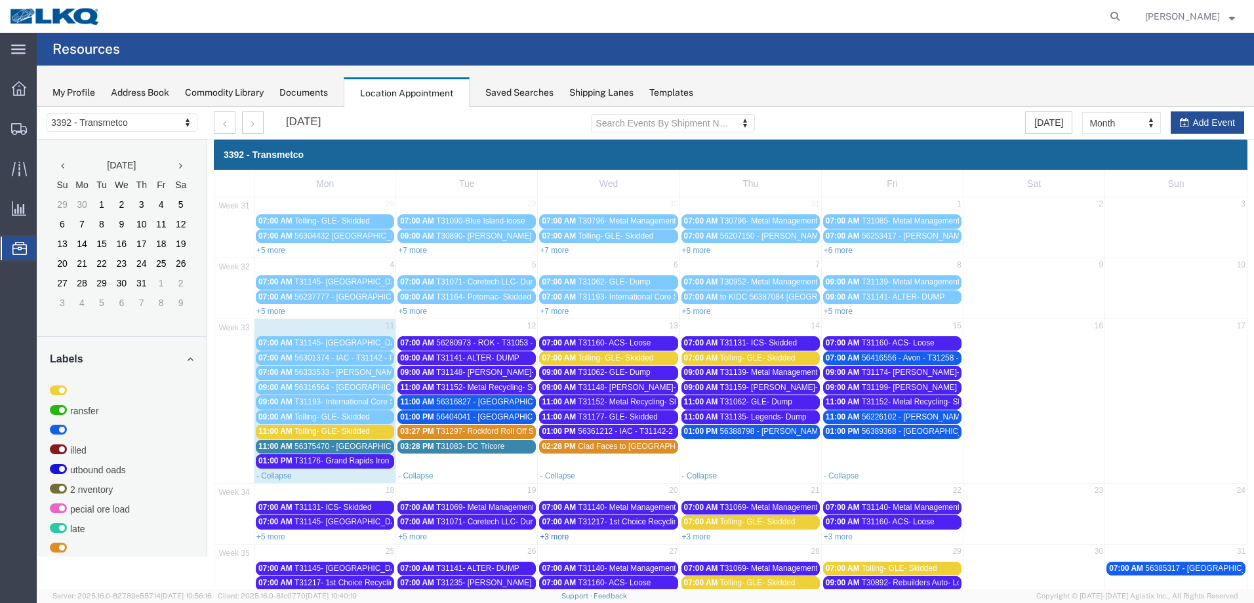
click at [551, 534] on link "+3 more" at bounding box center [554, 537] width 29 height 9
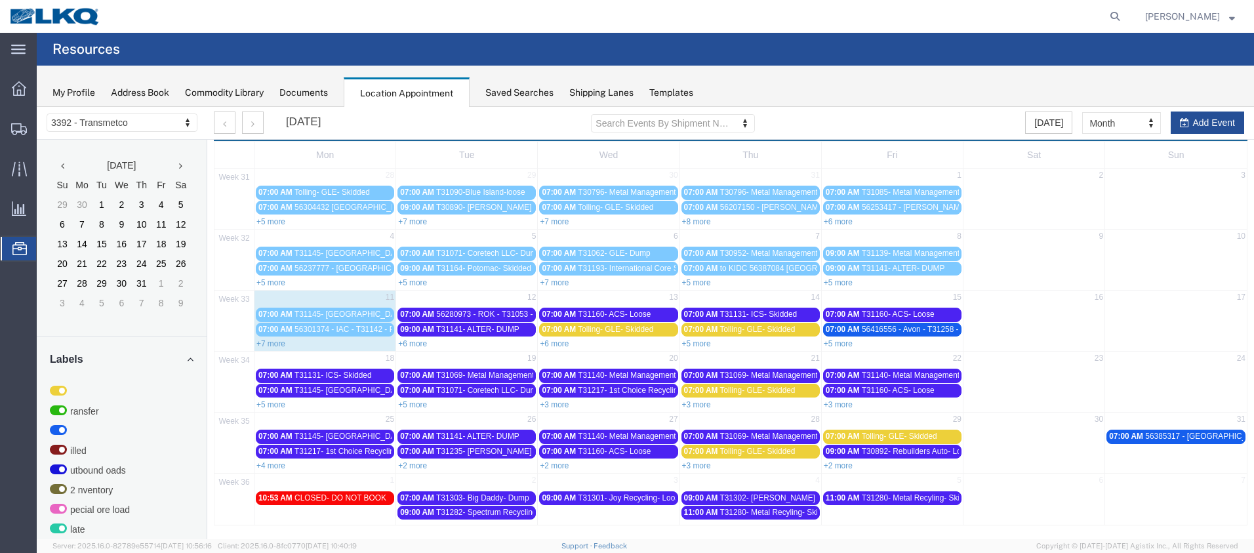
scroll to position [29, 0]
click at [418, 343] on link "+6 more" at bounding box center [412, 343] width 29 height 9
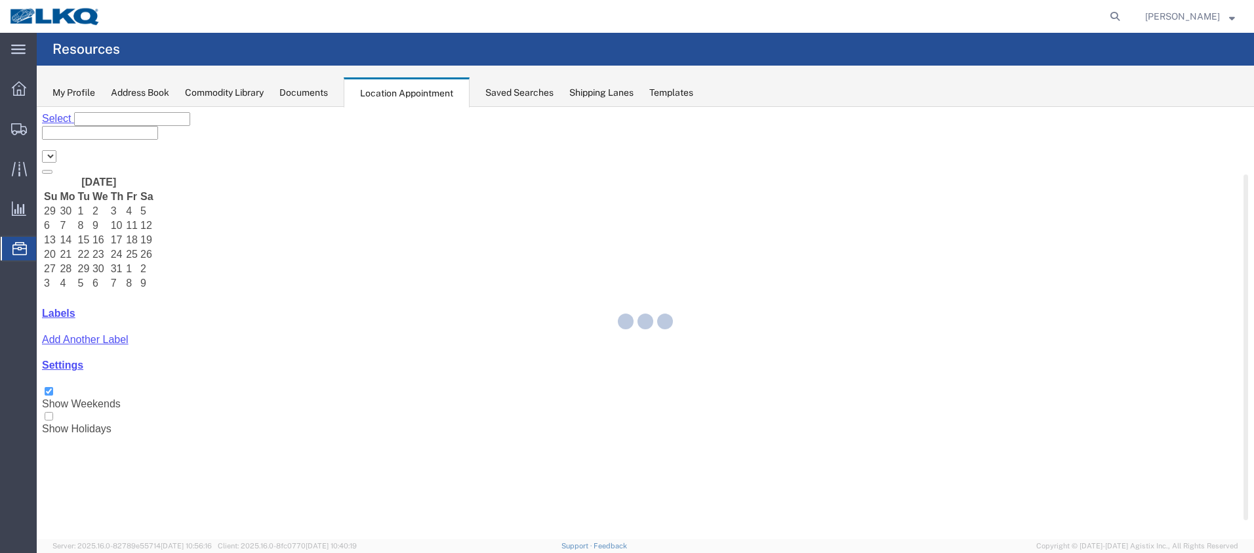
select select "28018"
